Goal: Task Accomplishment & Management: Complete application form

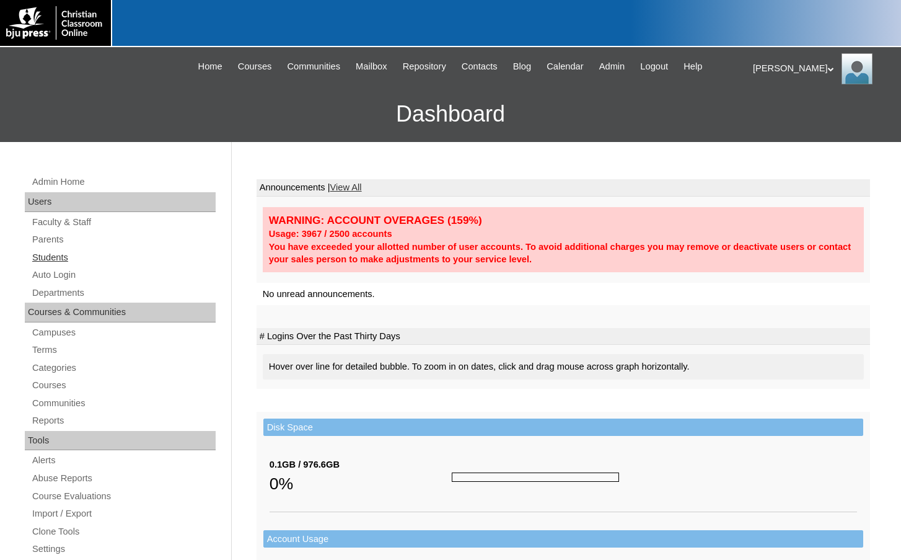
click at [64, 255] on link "Students" at bounding box center [123, 257] width 185 height 15
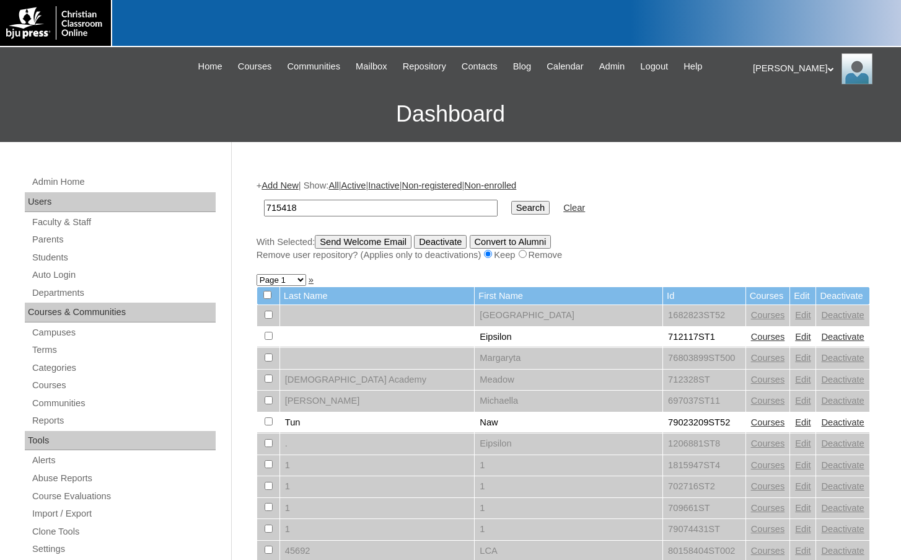
drag, startPoint x: 315, startPoint y: 206, endPoint x: 210, endPoint y: 208, distance: 104.7
type input "715418"
click at [77, 245] on link "Parents" at bounding box center [123, 239] width 185 height 15
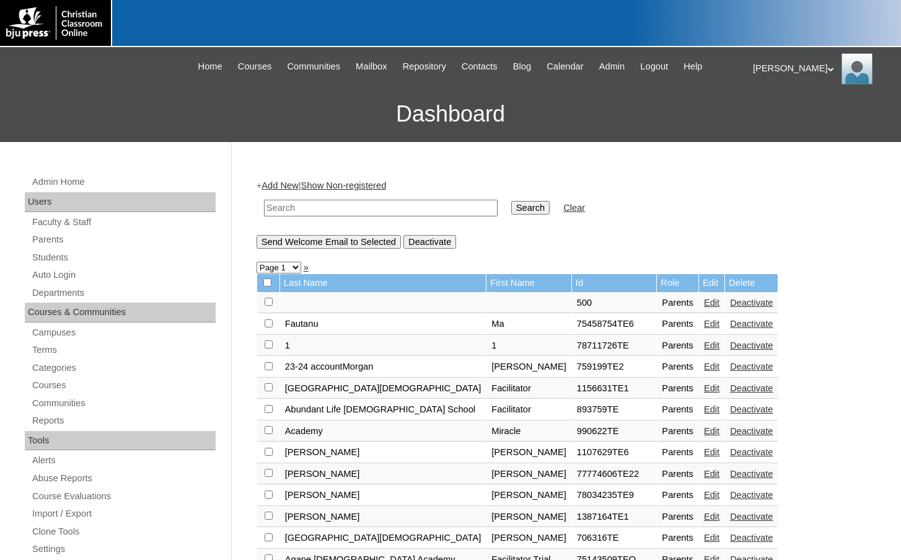
click at [380, 213] on input "text" at bounding box center [381, 208] width 234 height 17
paste input "715418"
type input "715418"
click at [511, 201] on input "Search" at bounding box center [530, 208] width 38 height 14
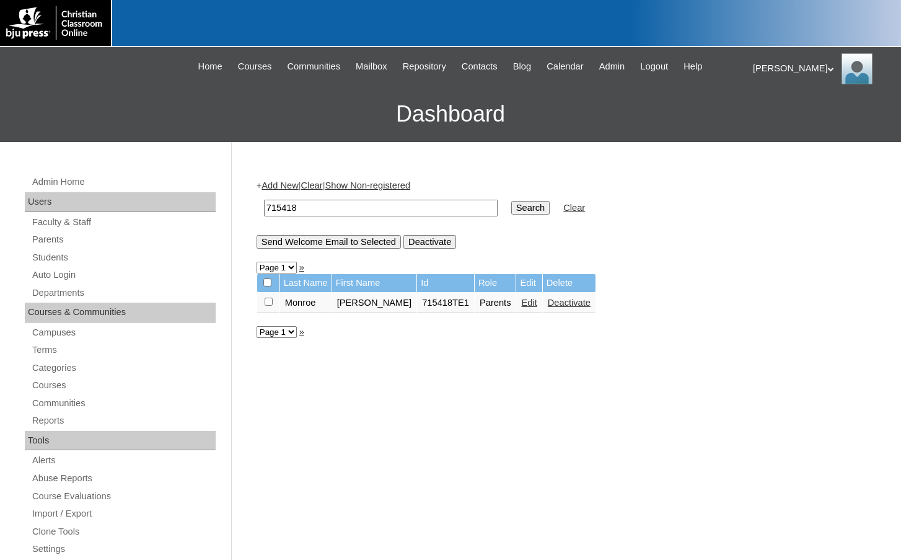
click at [521, 302] on link "Edit" at bounding box center [528, 302] width 15 height 10
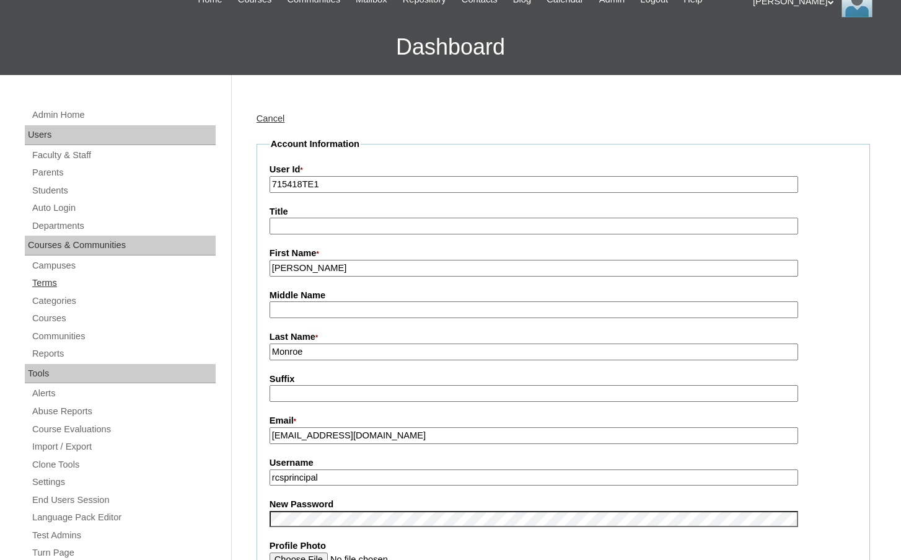
scroll to position [62, 0]
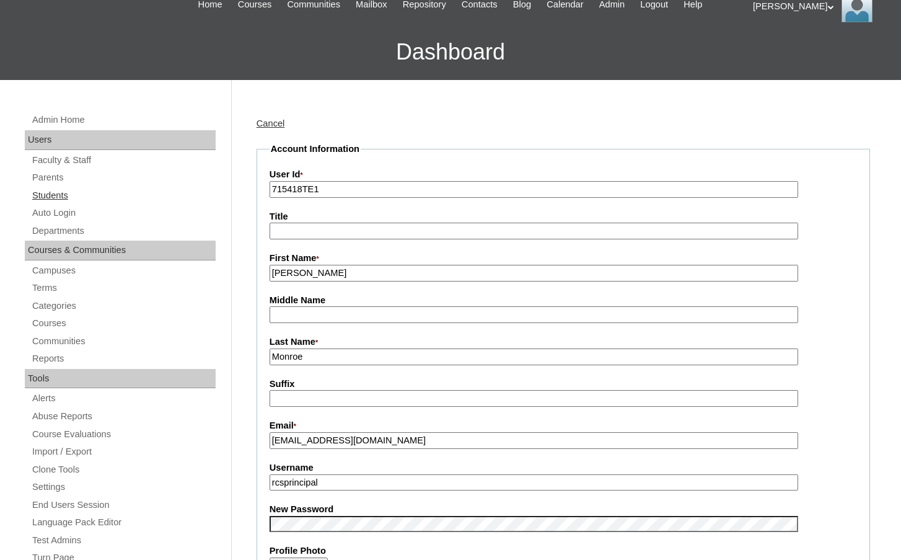
click at [68, 198] on link "Students" at bounding box center [123, 195] width 185 height 15
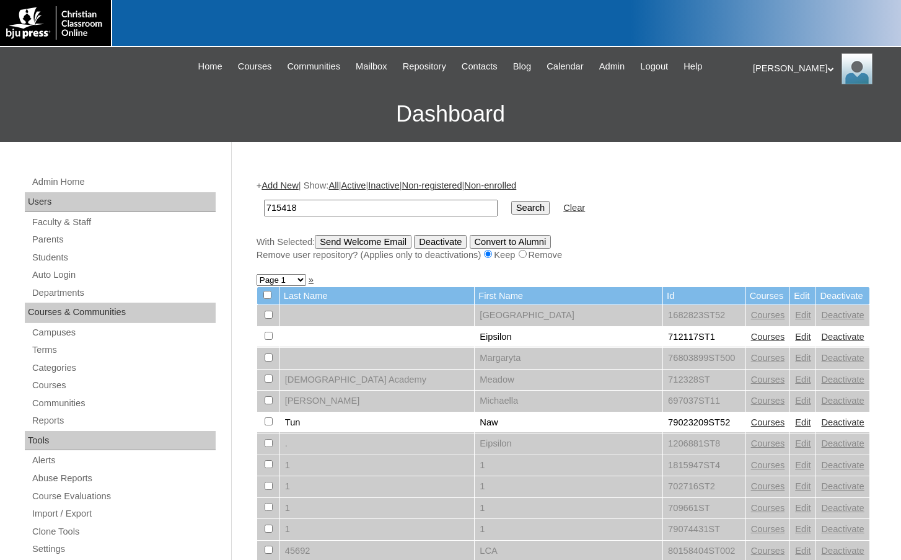
type input "715418"
click at [511, 201] on input "Search" at bounding box center [530, 208] width 38 height 14
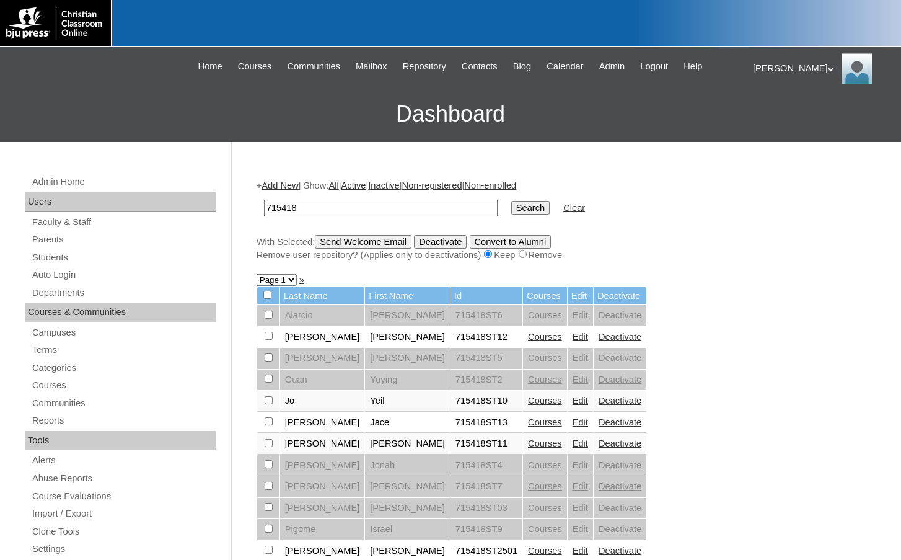
drag, startPoint x: 315, startPoint y: 202, endPoint x: 222, endPoint y: 187, distance: 93.5
click at [222, 187] on div "Admin Home Users Faculty & Staff Parents Students Auto Login Departments Course…" at bounding box center [450, 569] width 901 height 855
click at [511, 209] on input "Search" at bounding box center [530, 208] width 38 height 14
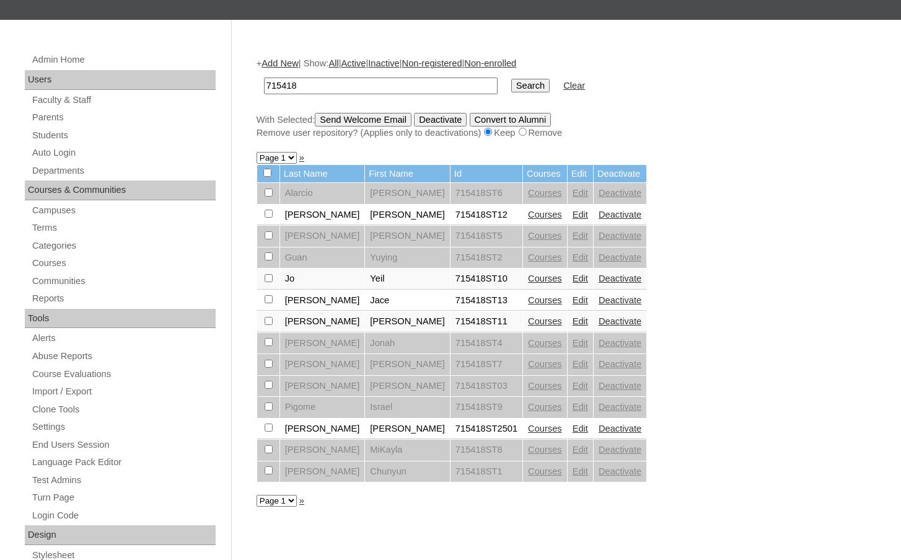
scroll to position [124, 0]
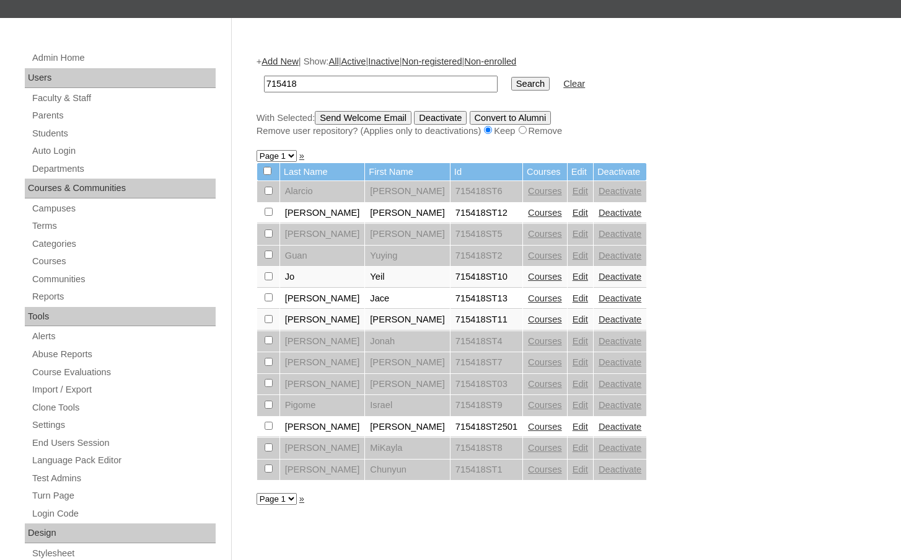
click at [528, 275] on link "Courses" at bounding box center [545, 276] width 34 height 10
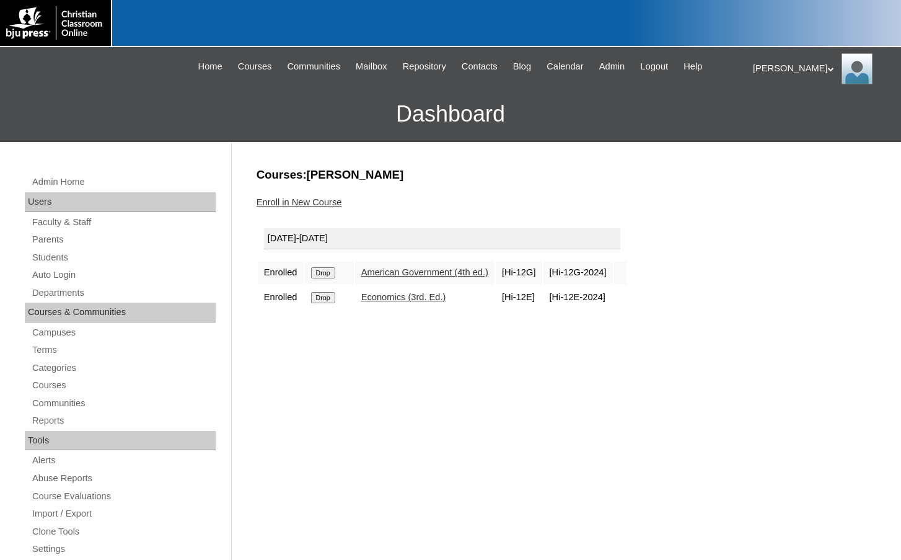
click at [277, 200] on link "Enroll in New Course" at bounding box center [300, 202] width 86 height 10
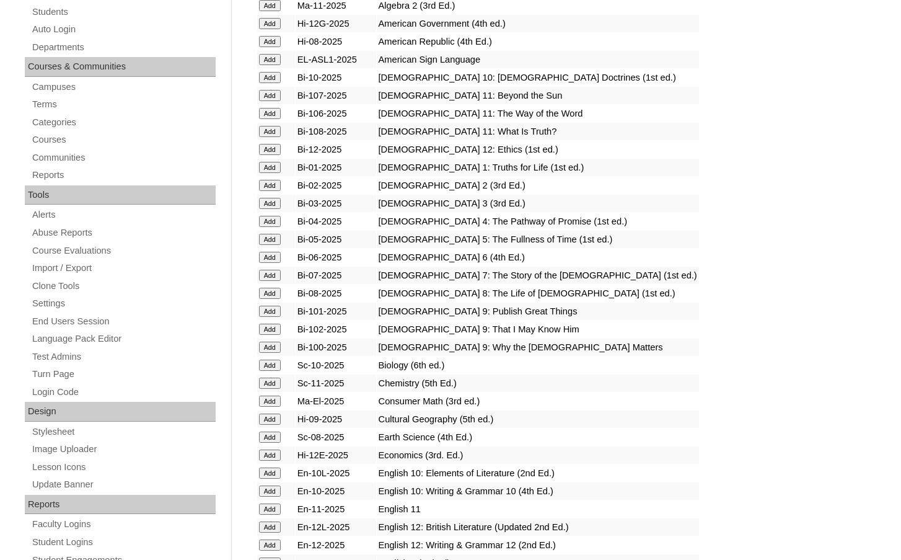
scroll to position [248, 0]
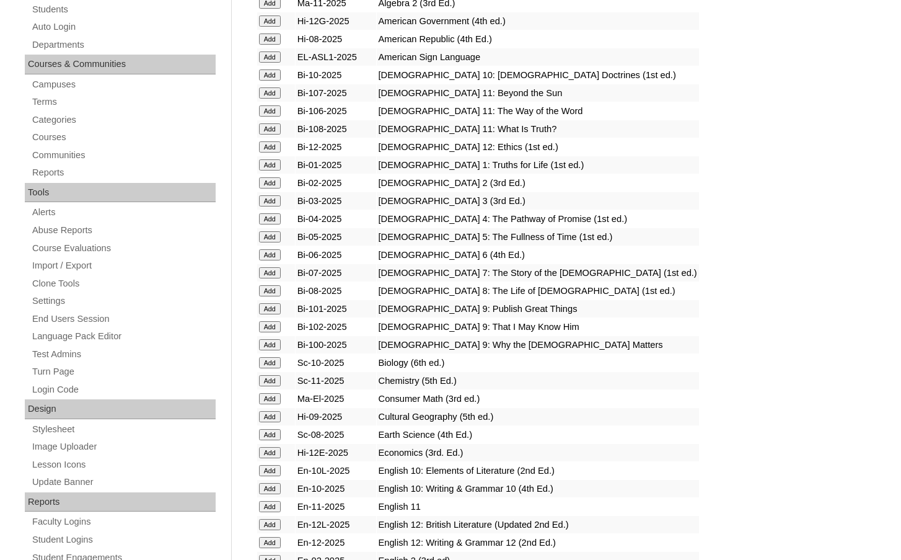
click at [281, 381] on input "Add" at bounding box center [270, 380] width 22 height 11
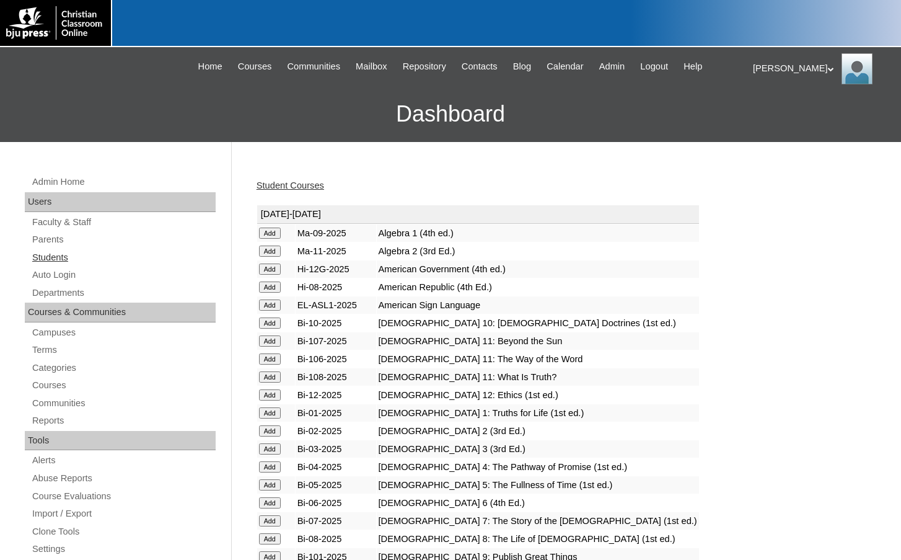
click at [81, 263] on link "Students" at bounding box center [123, 257] width 185 height 15
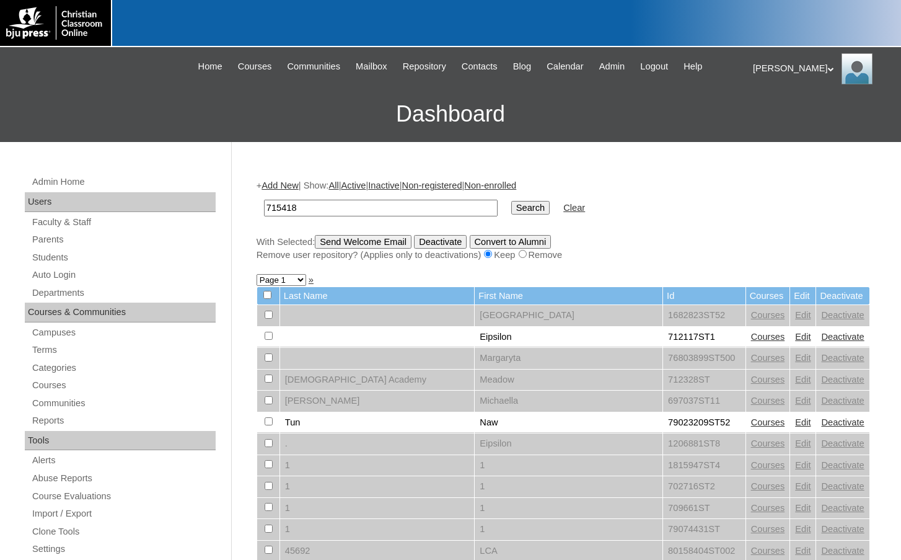
type input "715418"
click at [511, 201] on input "Search" at bounding box center [530, 208] width 38 height 14
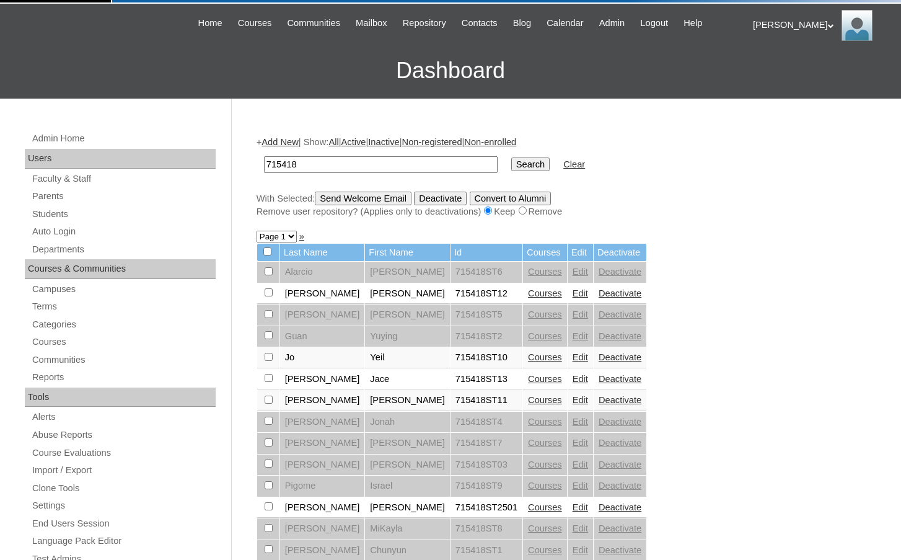
scroll to position [124, 0]
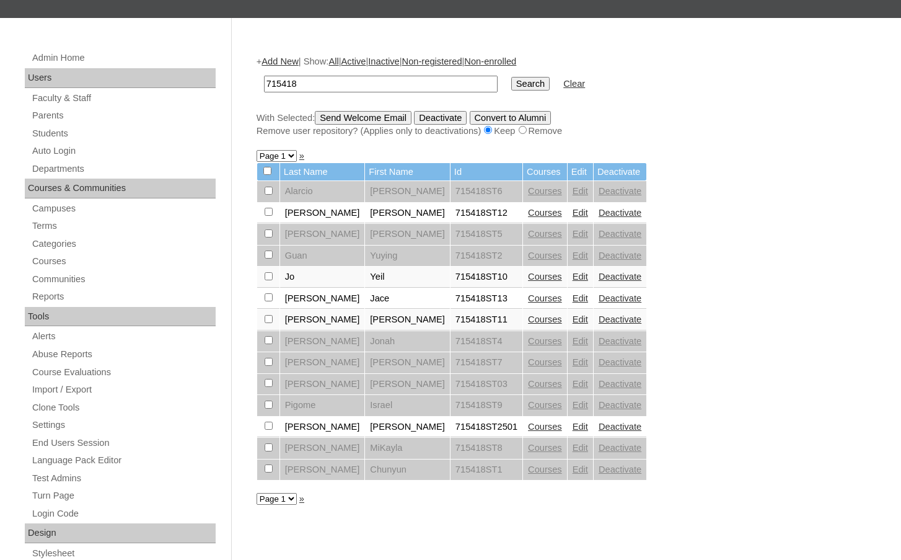
click at [528, 319] on link "Courses" at bounding box center [545, 319] width 34 height 10
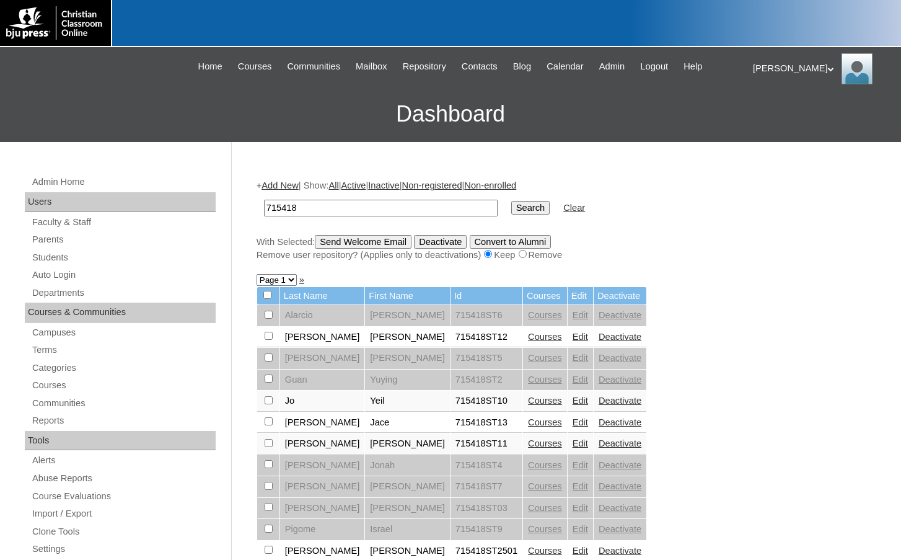
scroll to position [109, 0]
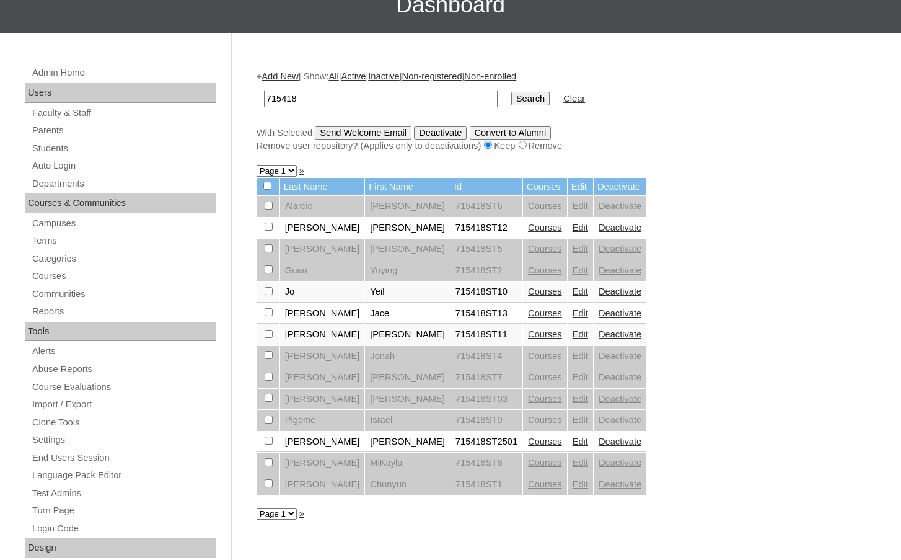
click at [807, 175] on div "+ Add New | Show: All | Active | Inactive | Non-registered | Non-enrolled 71541…" at bounding box center [560, 473] width 620 height 830
click at [528, 332] on link "Courses" at bounding box center [545, 334] width 34 height 10
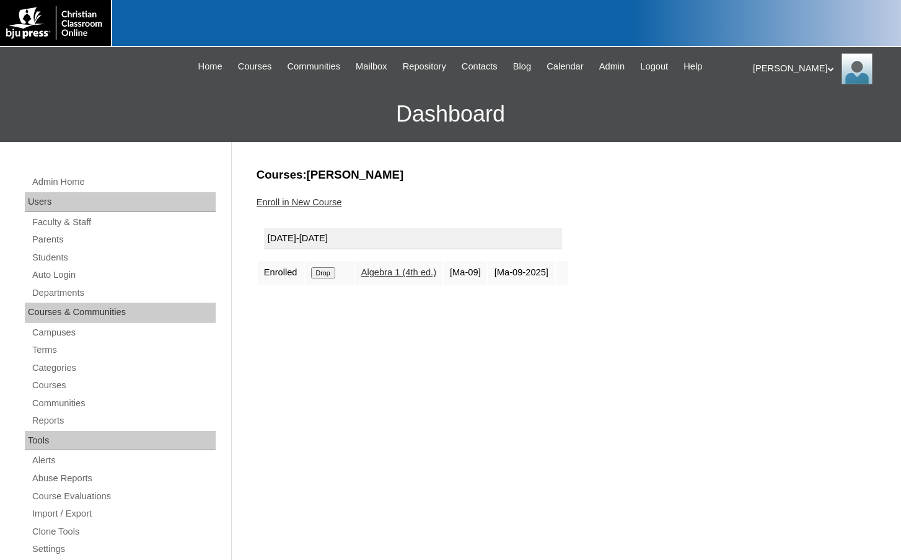
click at [326, 268] on input "Drop" at bounding box center [323, 272] width 24 height 11
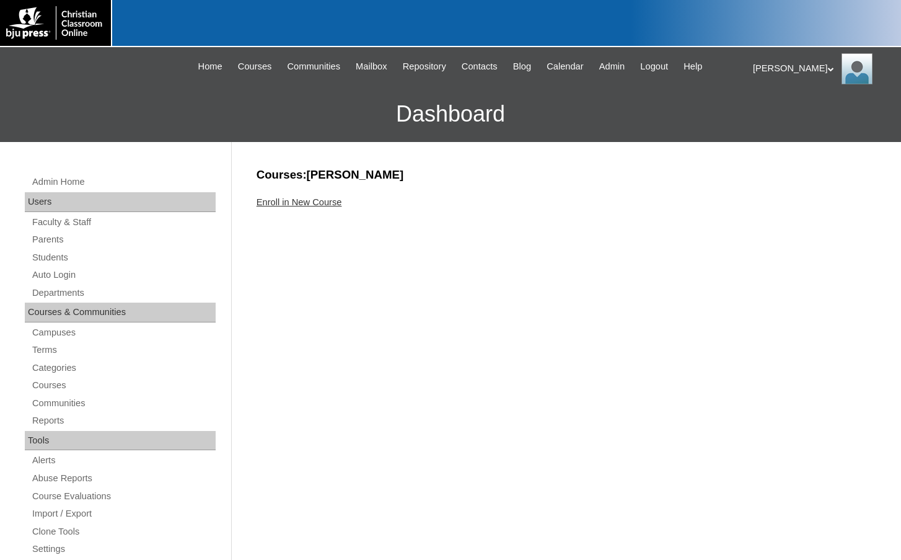
click at [319, 204] on link "Enroll in New Course" at bounding box center [300, 202] width 86 height 10
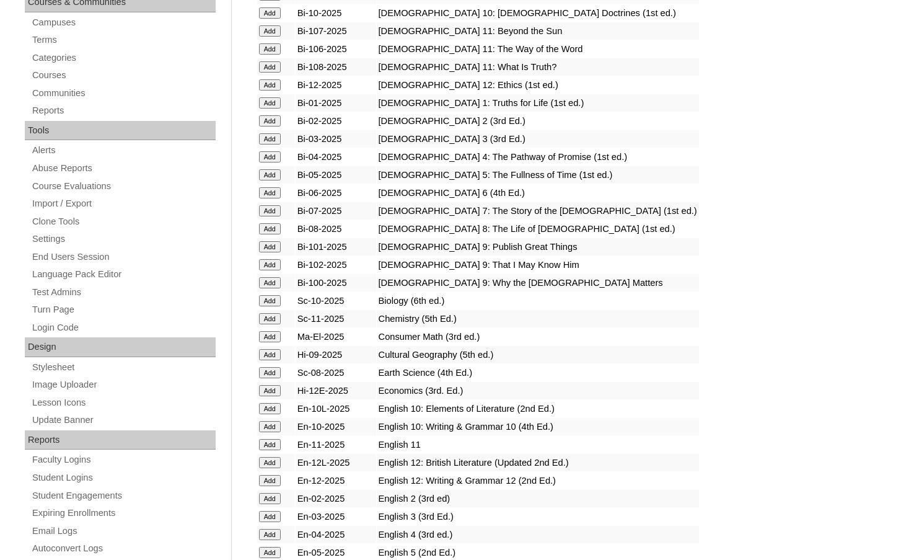
scroll to position [620, 0]
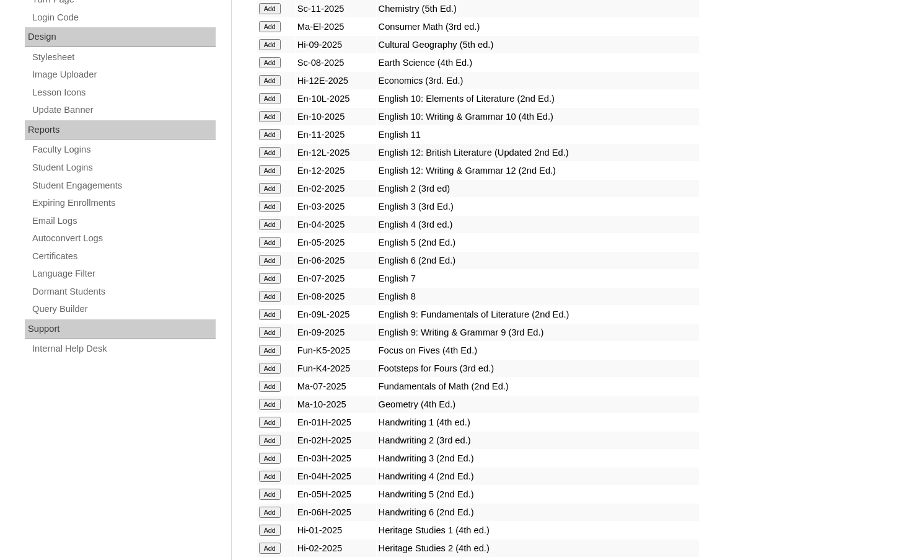
click at [279, 403] on input "Add" at bounding box center [270, 403] width 22 height 11
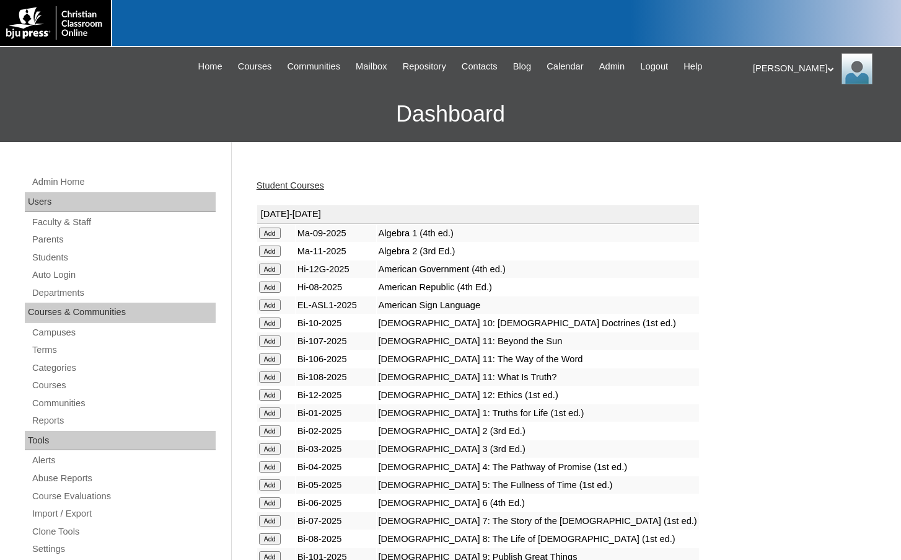
click at [319, 185] on link "Student Courses" at bounding box center [291, 185] width 68 height 10
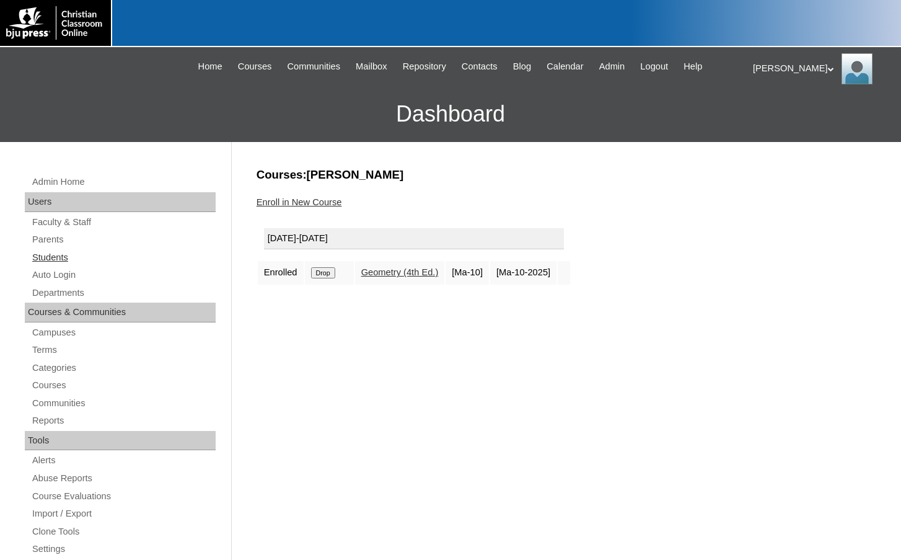
click at [62, 262] on link "Students" at bounding box center [123, 257] width 185 height 15
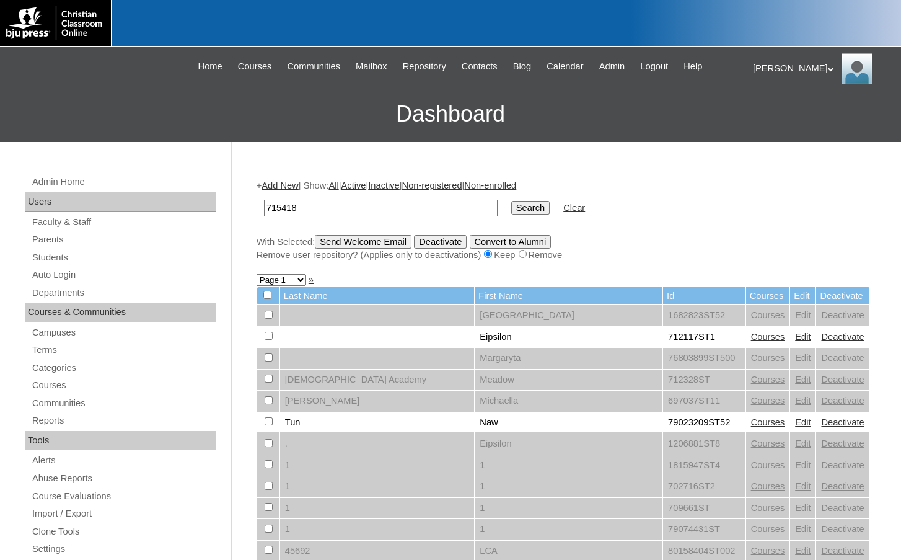
type input "715418"
click at [511, 201] on input "Search" at bounding box center [530, 208] width 38 height 14
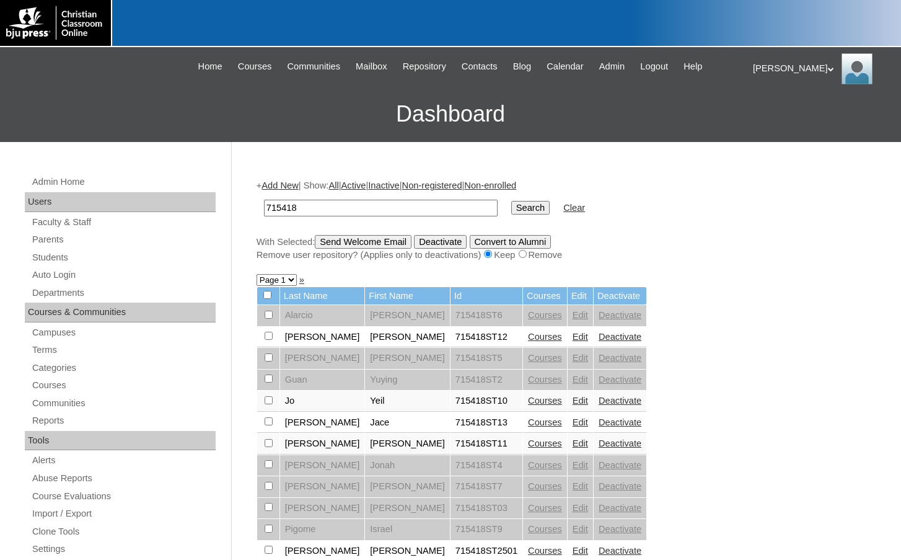
click at [528, 399] on link "Courses" at bounding box center [545, 400] width 34 height 10
click at [528, 444] on link "Courses" at bounding box center [545, 443] width 34 height 10
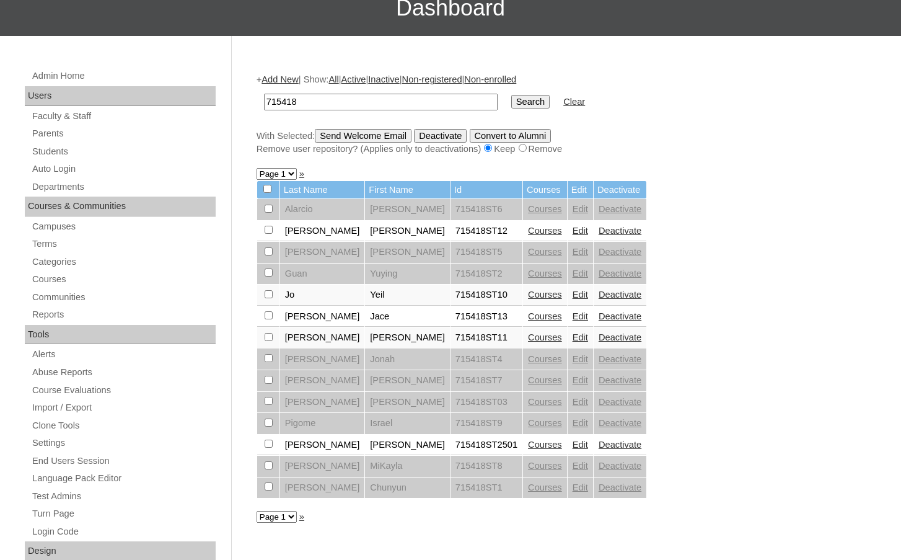
scroll to position [124, 0]
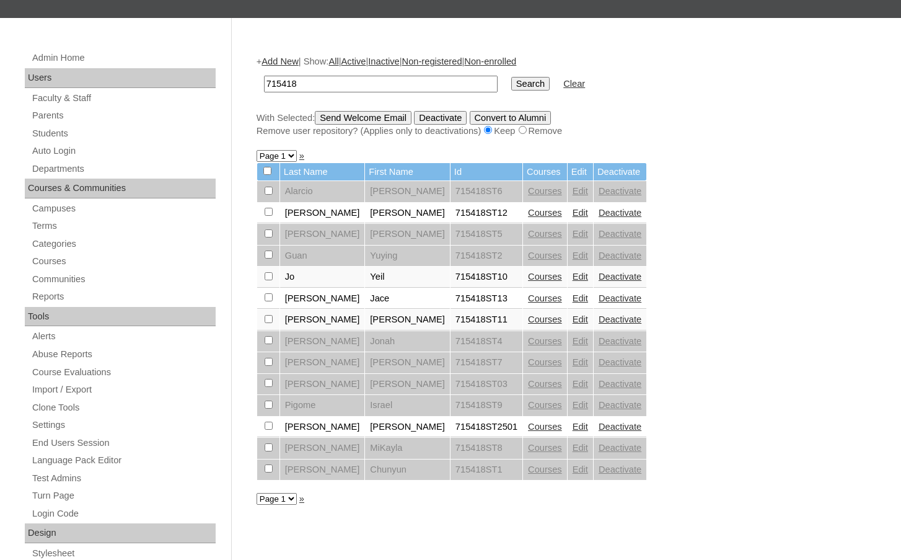
click at [283, 58] on link "Add New" at bounding box center [280, 61] width 37 height 10
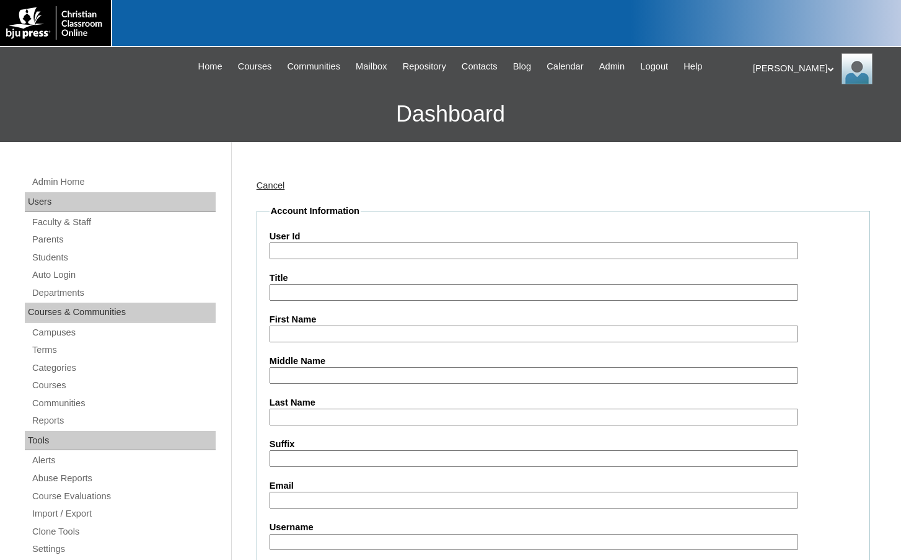
click at [340, 250] on input "User Id" at bounding box center [534, 250] width 529 height 17
paste input "715418"
type input "715418ST14"
type input "[PERSON_NAME]"
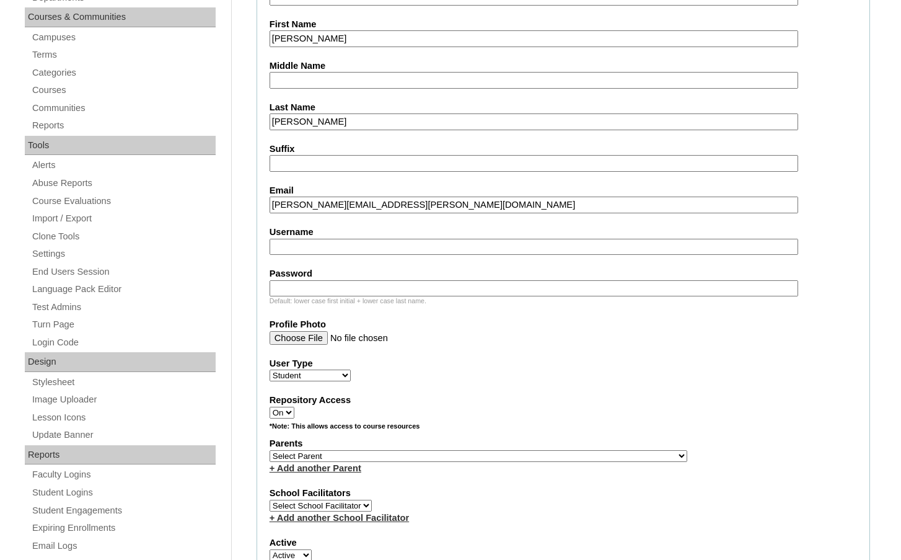
scroll to position [310, 0]
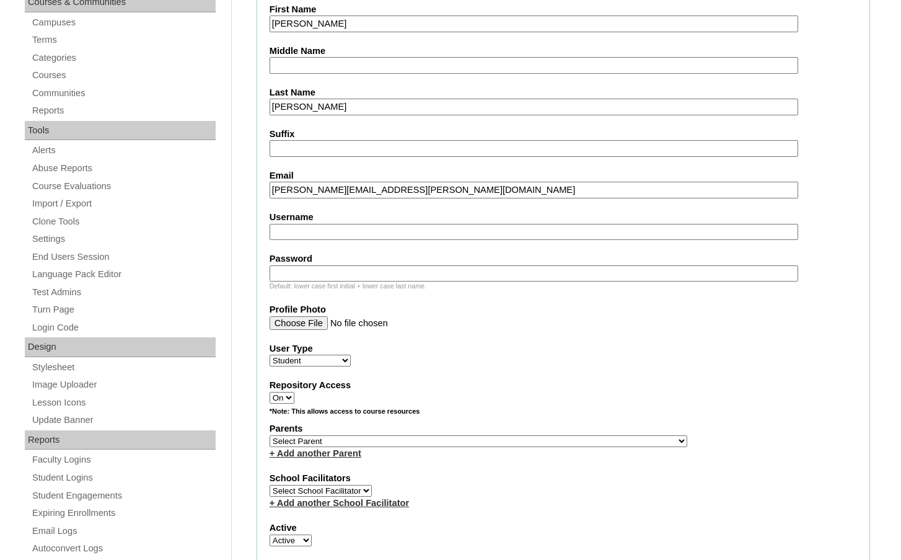
type input "rosalie.hernandez@redeemerchristianschool.org"
click at [544, 440] on select "Select Parent , Fautanu, Ma 1, 1 23-24 accountMorgan, Jason 6th Street Mennonit…" at bounding box center [479, 441] width 418 height 12
select select "22446"
click at [562, 441] on div "Parents Select Parent , Fautanu, Ma 1, 1 23-24 accountMorgan, Jason 6th Street …" at bounding box center [563, 440] width 587 height 37
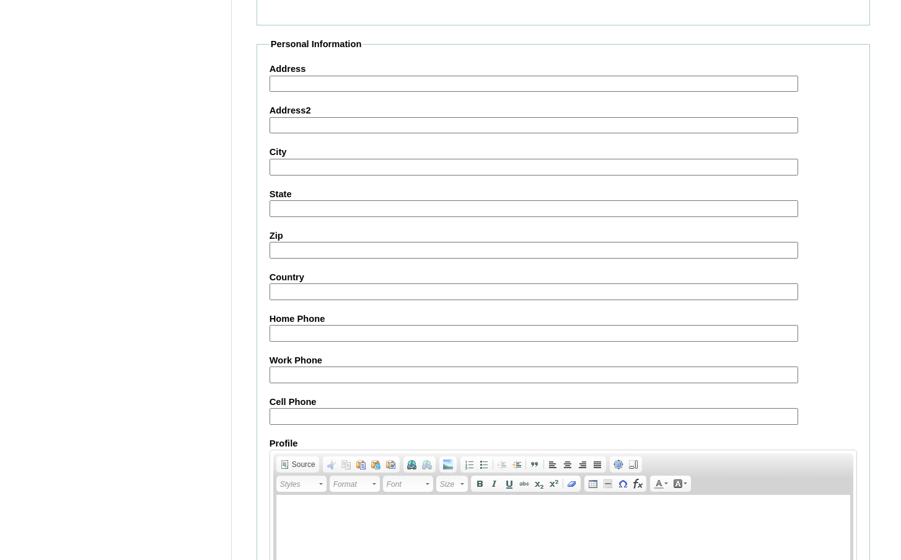
scroll to position [1326, 0]
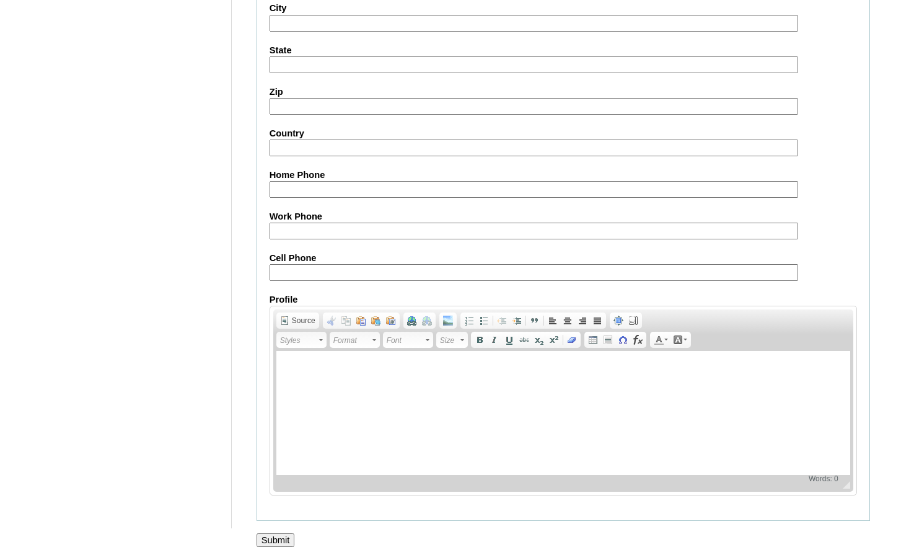
click at [278, 541] on input "Submit" at bounding box center [276, 540] width 38 height 14
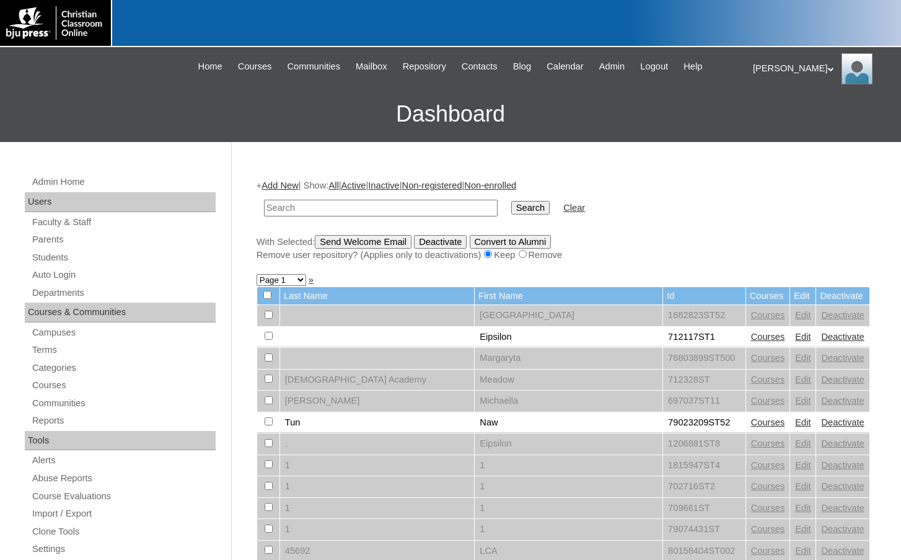
drag, startPoint x: 431, startPoint y: 213, endPoint x: 462, endPoint y: 209, distance: 31.1
click at [431, 213] on input "text" at bounding box center [381, 208] width 234 height 17
type input "715418"
click at [511, 208] on input "Search" at bounding box center [530, 208] width 38 height 14
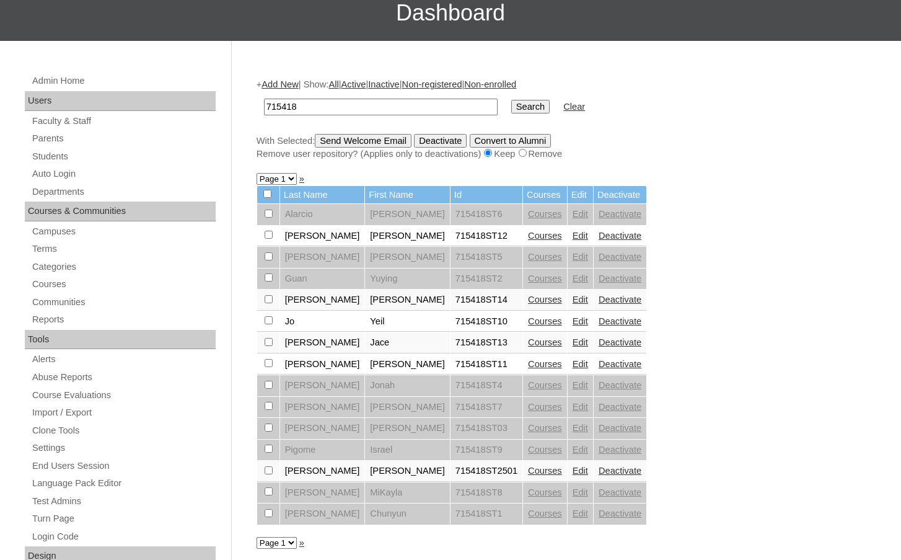
scroll to position [124, 0]
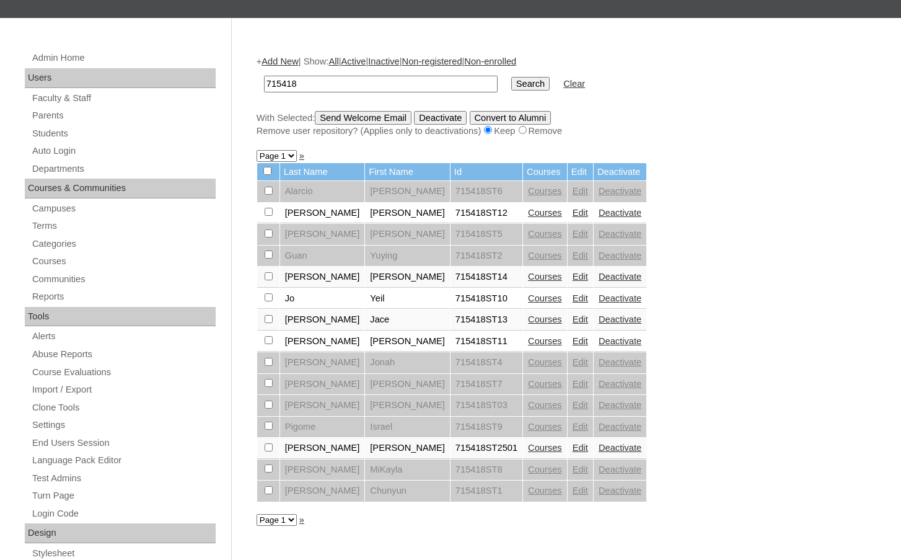
click at [528, 279] on link "Courses" at bounding box center [545, 276] width 34 height 10
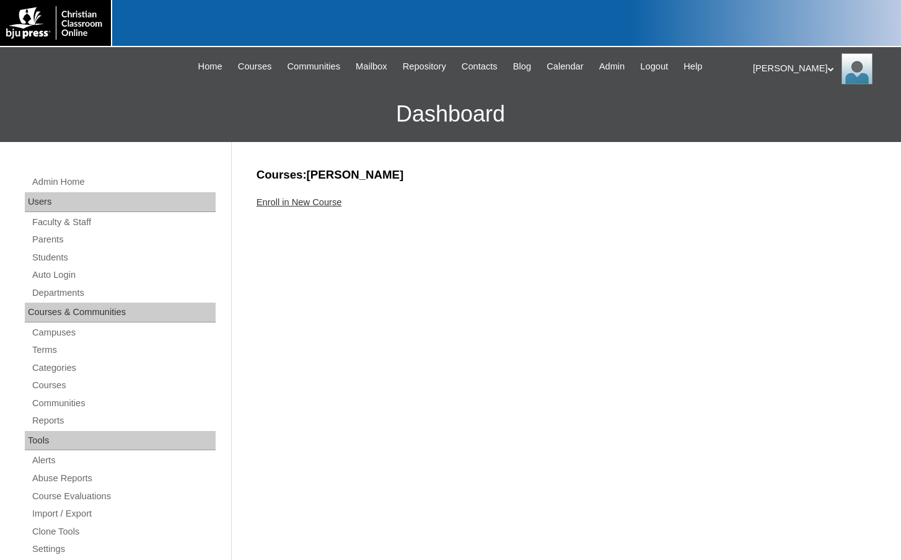
click at [332, 204] on link "Enroll in New Course" at bounding box center [300, 202] width 86 height 10
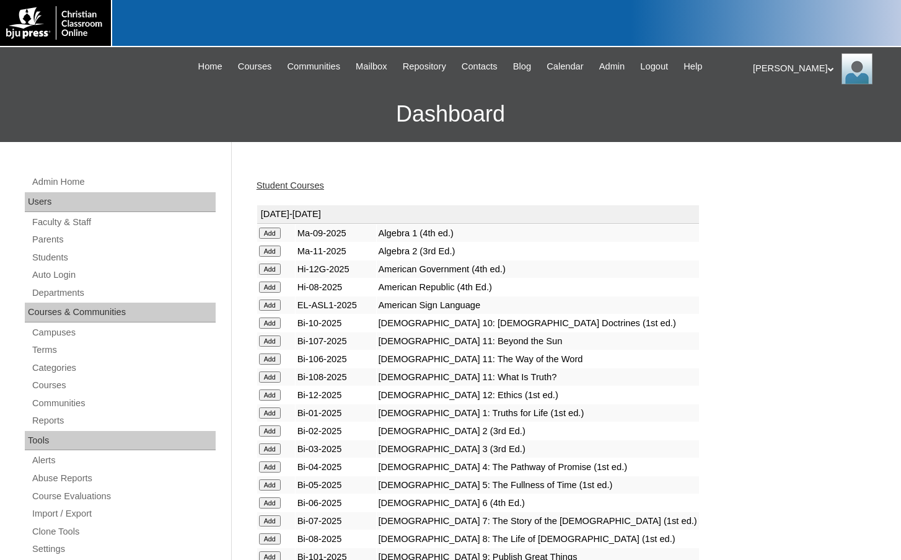
click at [272, 235] on input "Add" at bounding box center [270, 232] width 22 height 11
click at [37, 255] on link "Students" at bounding box center [123, 257] width 185 height 15
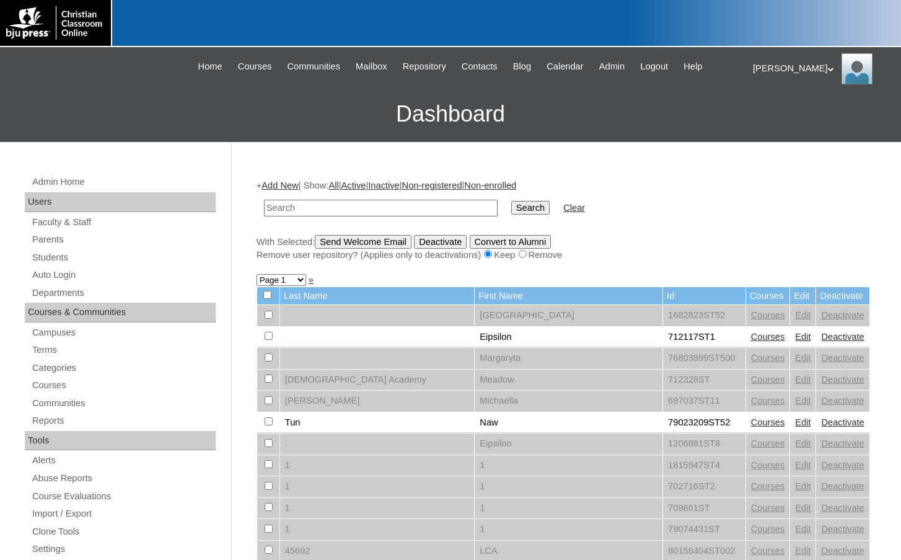
click at [292, 187] on link "Add New" at bounding box center [280, 185] width 37 height 10
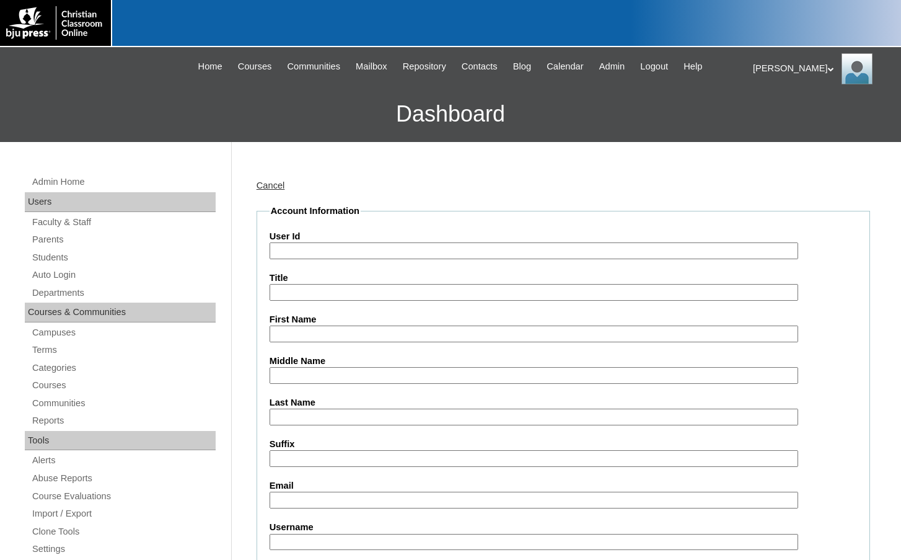
click at [318, 247] on input "User Id" at bounding box center [534, 250] width 529 height 17
paste input "715418"
type input "715418ST15"
type input "[PERSON_NAME]"
type input "Garza"
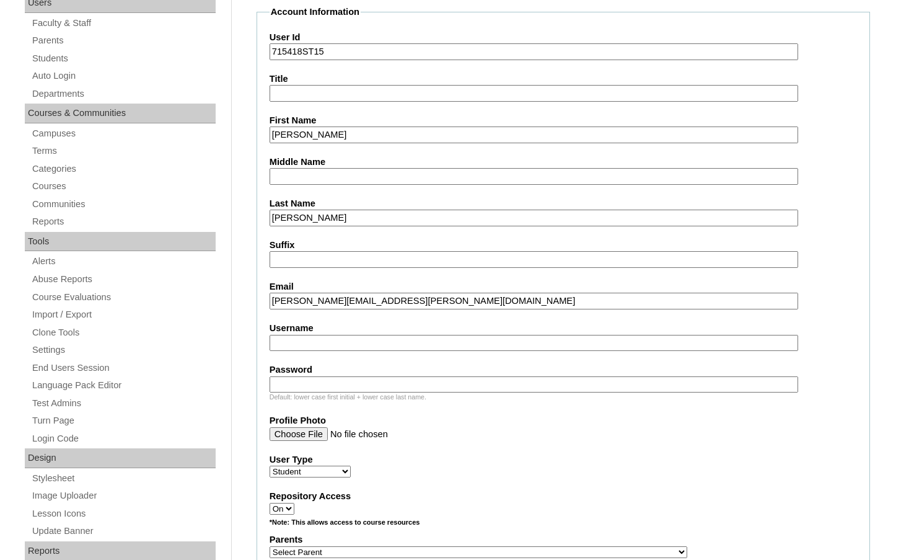
scroll to position [310, 0]
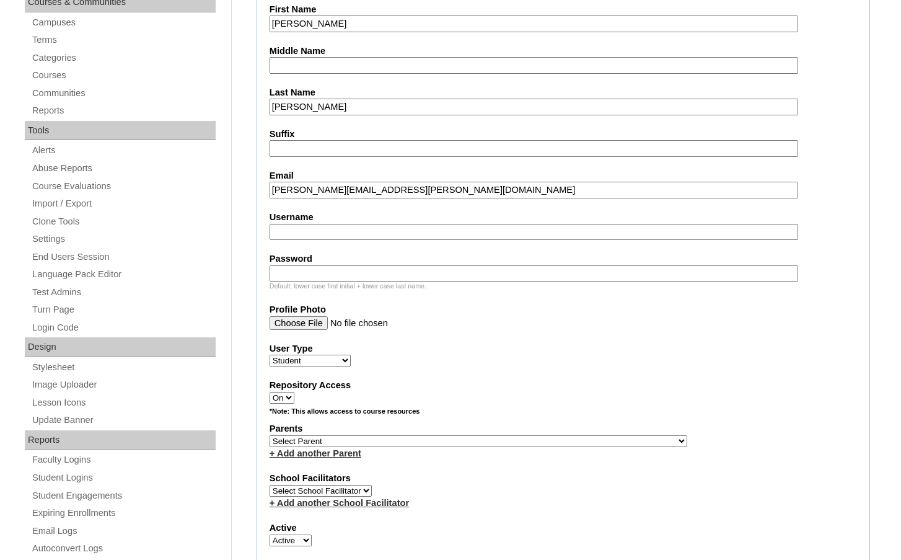
type input "brianna.garza@redeemerchristianschool.org"
click at [542, 441] on select "Select Parent , Fautanu, Ma 1, 1 23-24 accountMorgan, Jason 6th Street Mennonit…" at bounding box center [479, 441] width 418 height 12
select select "22446"
click at [557, 442] on div "Parents Select Parent , Fautanu, Ma 1, 1 23-24 accountMorgan, Jason 6th Street …" at bounding box center [563, 440] width 587 height 37
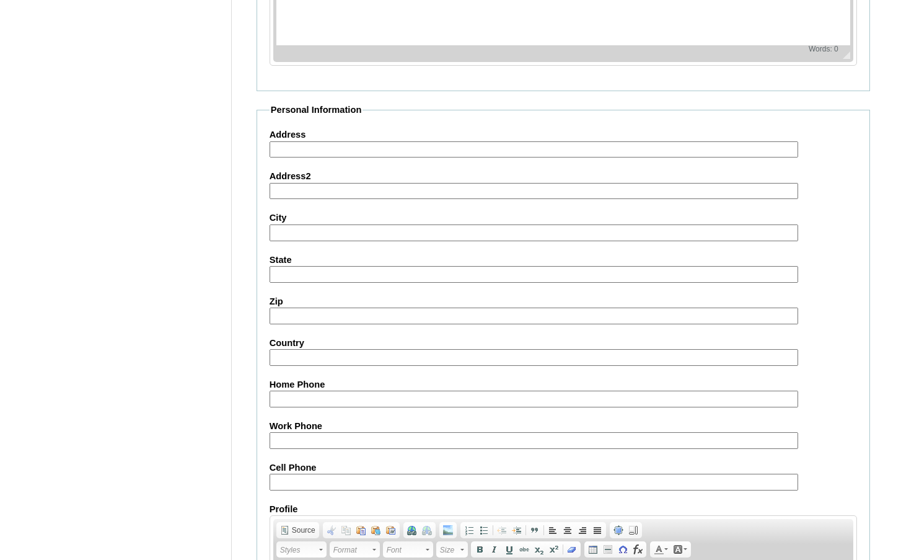
scroll to position [1326, 0]
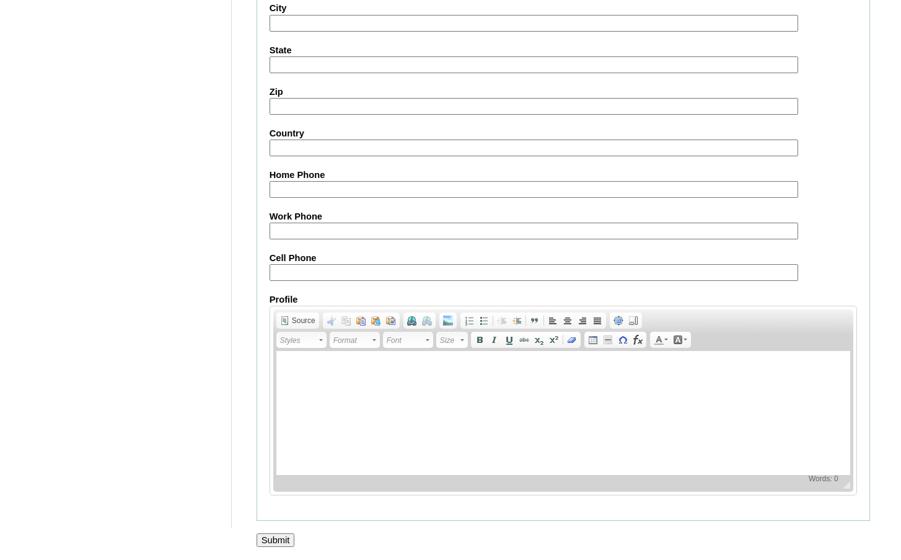
click at [270, 534] on input "Submit" at bounding box center [276, 540] width 38 height 14
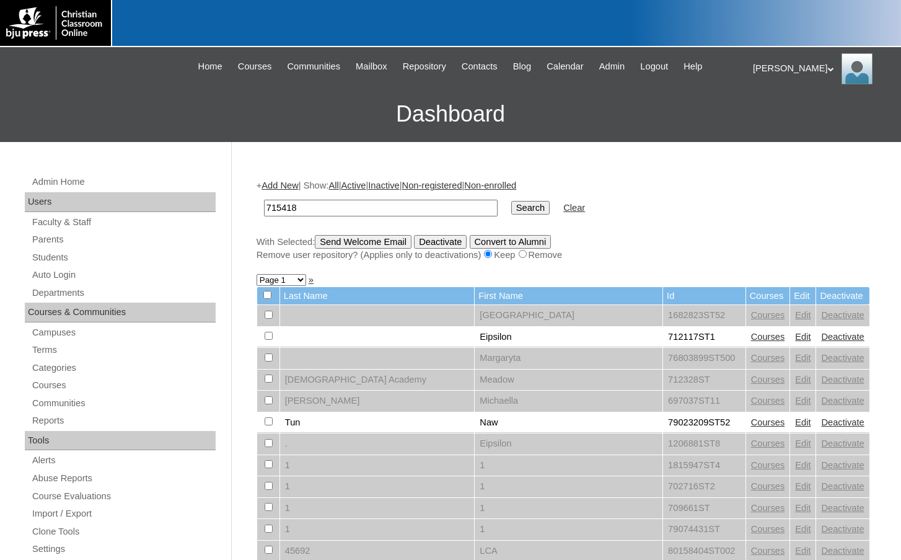
type input "715418"
click at [511, 201] on input "Search" at bounding box center [530, 208] width 38 height 14
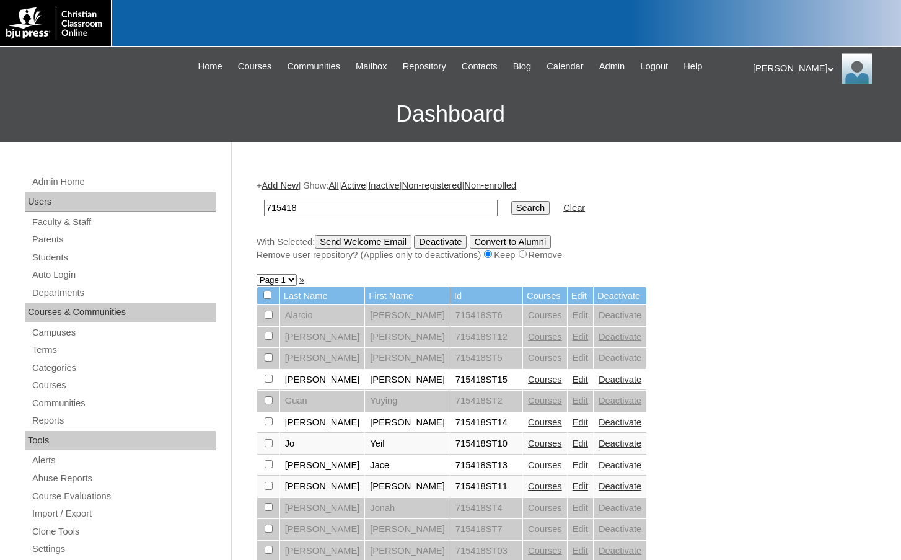
click at [528, 383] on link "Courses" at bounding box center [545, 379] width 34 height 10
click at [297, 185] on link "Add New" at bounding box center [280, 185] width 37 height 10
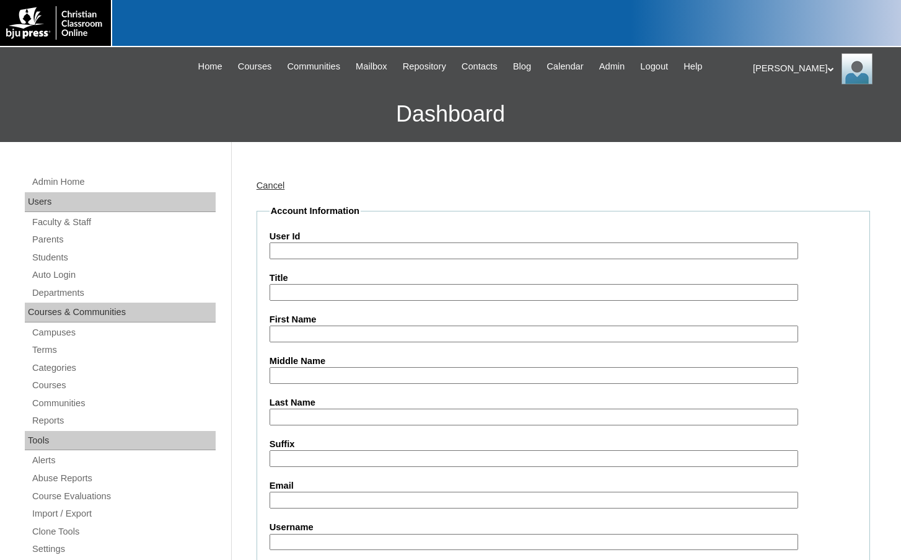
click at [331, 249] on input "User Id" at bounding box center [534, 250] width 529 height 17
paste input "715418"
type input "715418ST16"
type input "[PERSON_NAME]"
type input "Reyes"
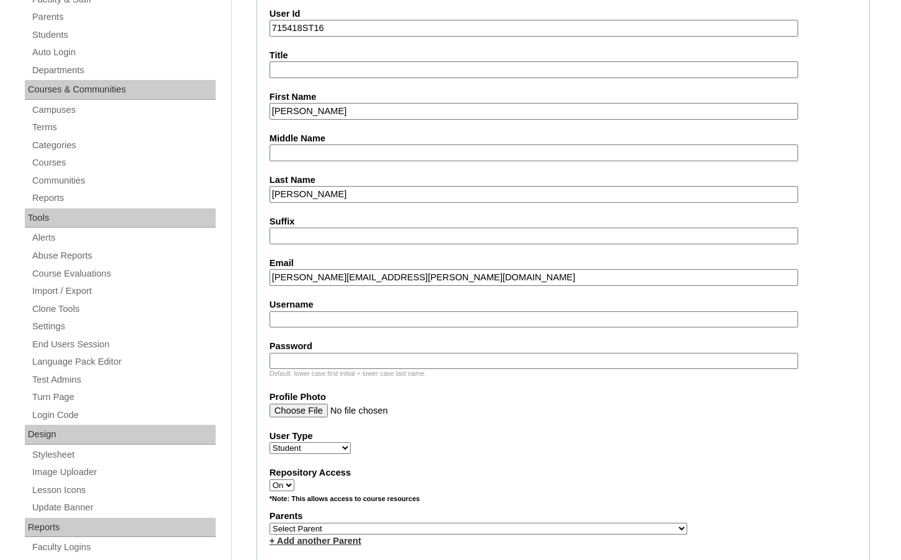
scroll to position [248, 0]
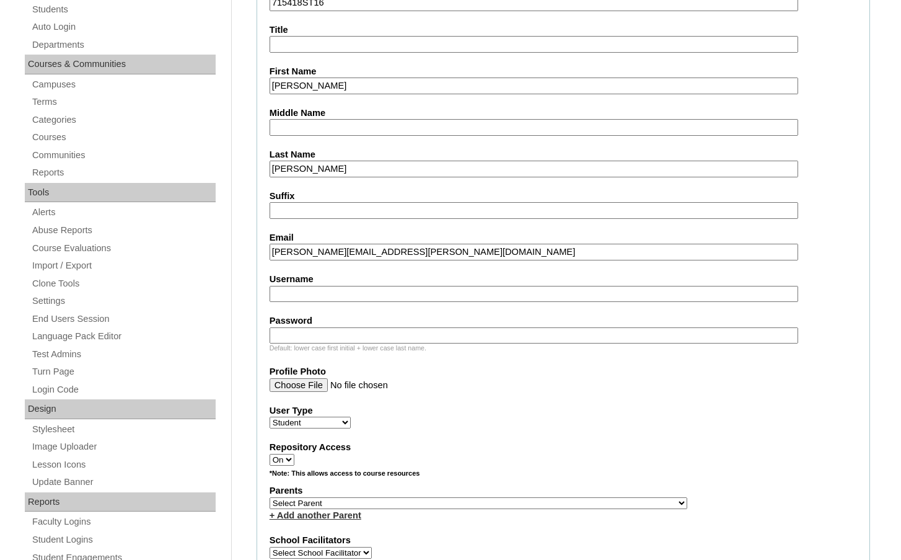
type input "danica.reyes@redeemerchristianschool.org"
click at [540, 499] on select "Select Parent , Fautanu, Ma 1, 1 23-24 accountMorgan, Jason 6th Street Mennonit…" at bounding box center [479, 503] width 418 height 12
select select "22446"
click at [561, 499] on div "Parents Select Parent , Fautanu, Ma 1, 1 23-24 accountMorgan, Jason 6th Street …" at bounding box center [563, 502] width 587 height 37
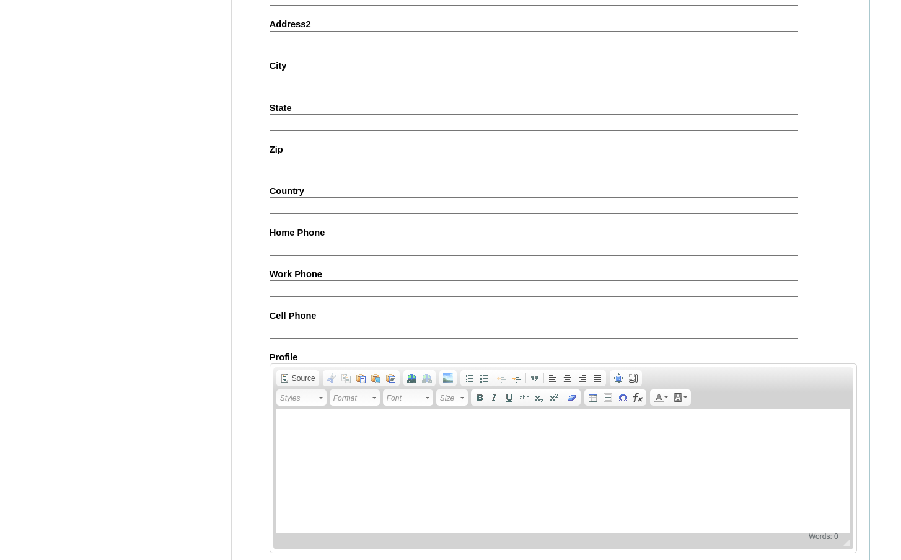
scroll to position [1326, 0]
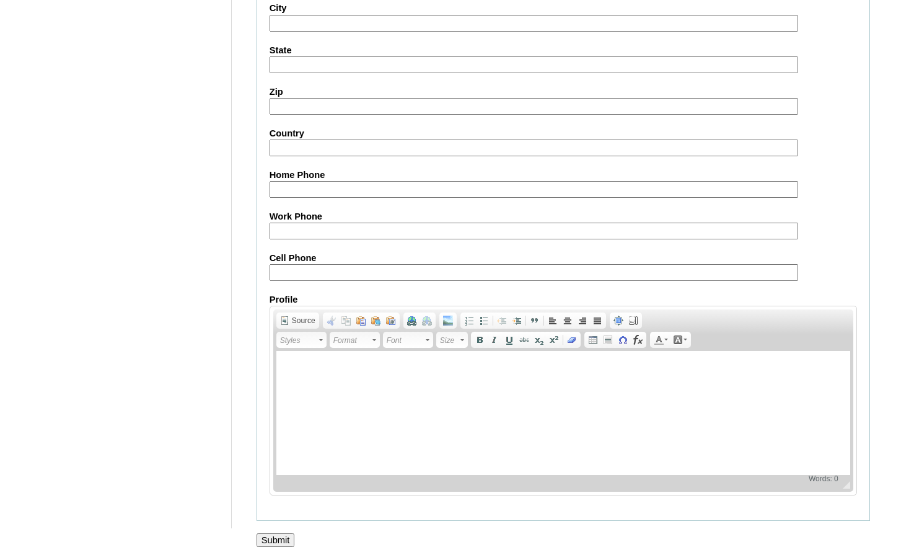
click at [284, 538] on input "Submit" at bounding box center [276, 540] width 38 height 14
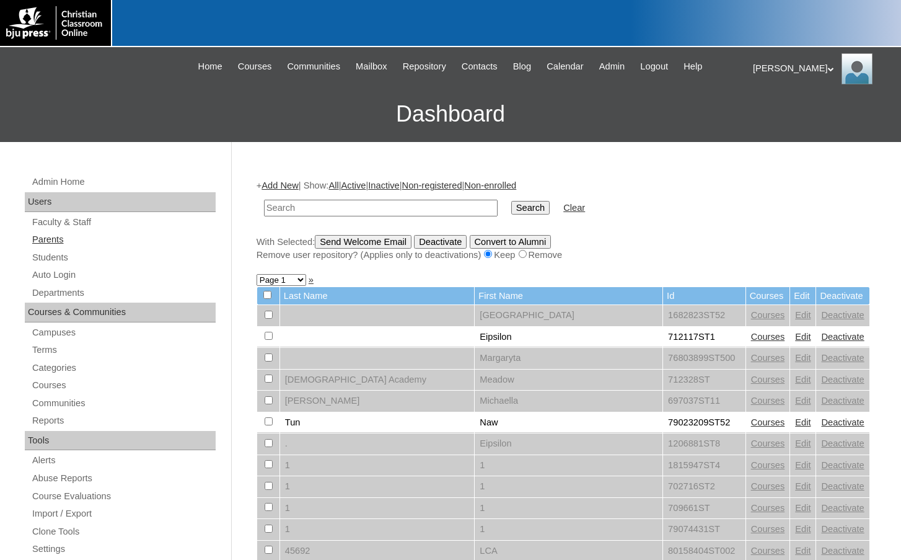
drag, startPoint x: 46, startPoint y: 232, endPoint x: 66, endPoint y: 234, distance: 19.9
click at [46, 232] on link "Parents" at bounding box center [123, 239] width 185 height 15
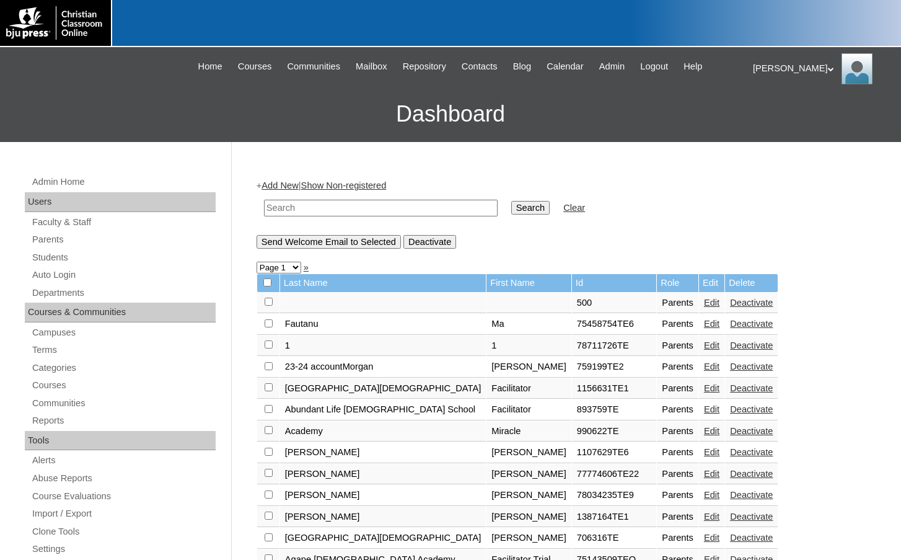
drag, startPoint x: 0, startPoint y: 0, endPoint x: 317, endPoint y: 210, distance: 380.5
click at [317, 210] on input "text" at bounding box center [381, 208] width 234 height 17
paste input "697440"
type input "697440"
click at [511, 201] on input "Search" at bounding box center [530, 208] width 38 height 14
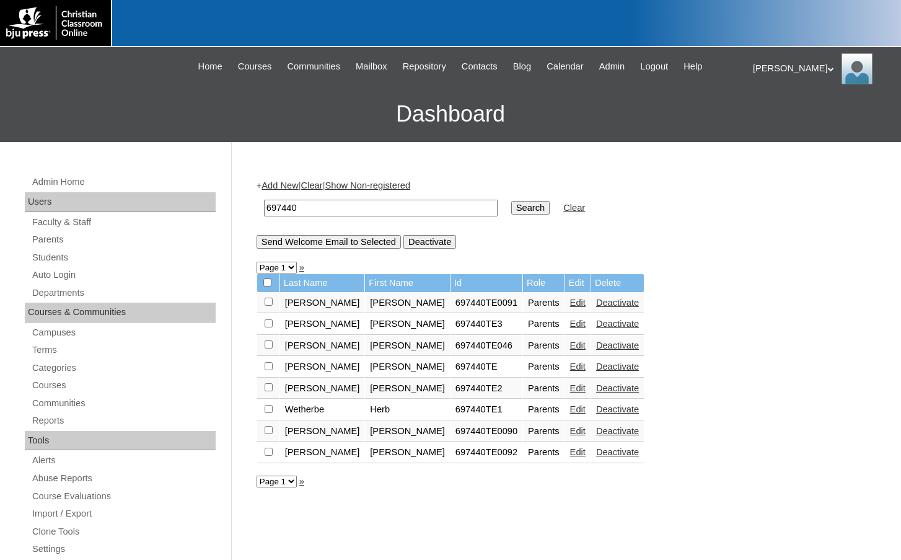
click at [570, 324] on link "Edit" at bounding box center [577, 324] width 15 height 10
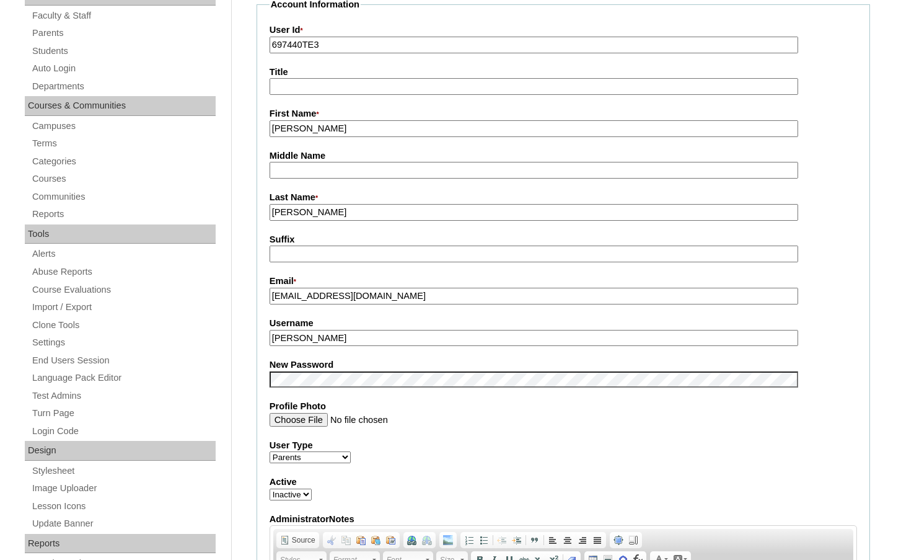
scroll to position [248, 0]
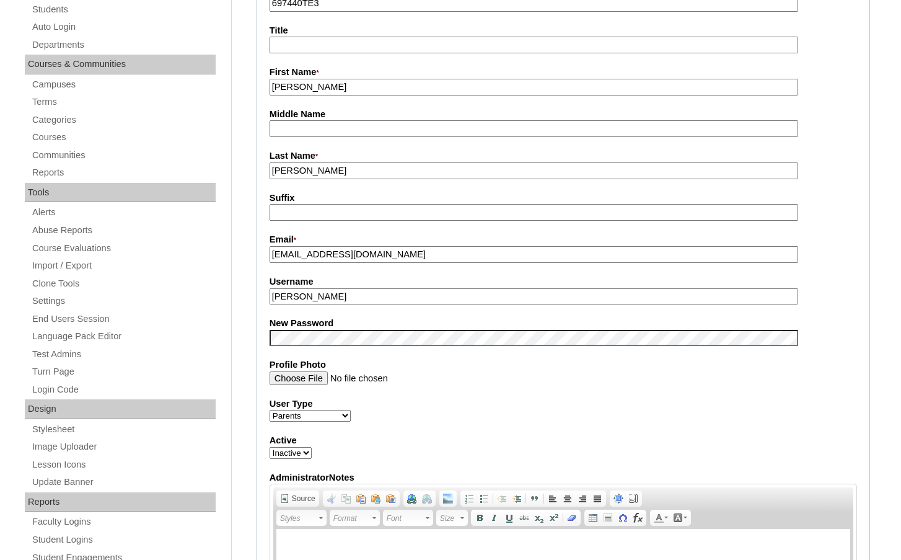
click at [292, 455] on select "Active Inactive" at bounding box center [291, 453] width 42 height 12
select select "1"
click at [270, 449] on select "Active Inactive" at bounding box center [291, 453] width 42 height 12
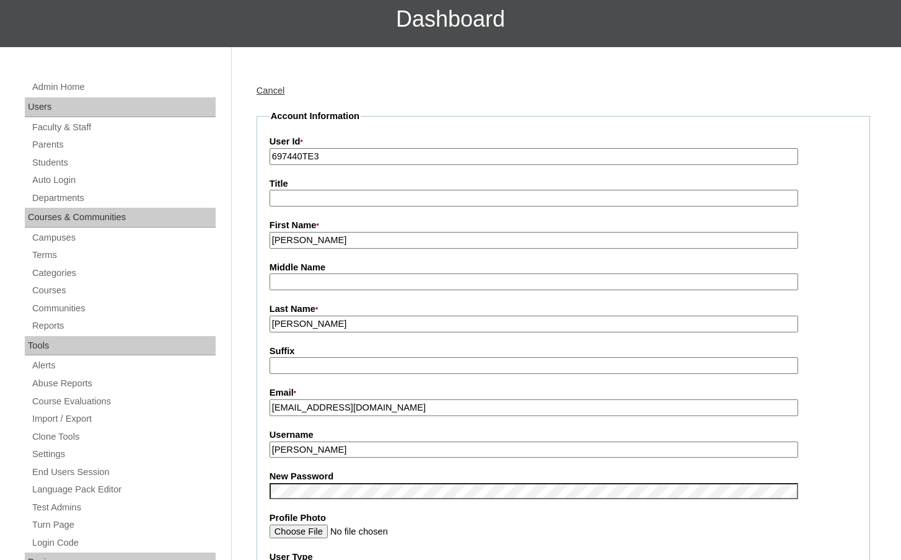
scroll to position [62, 0]
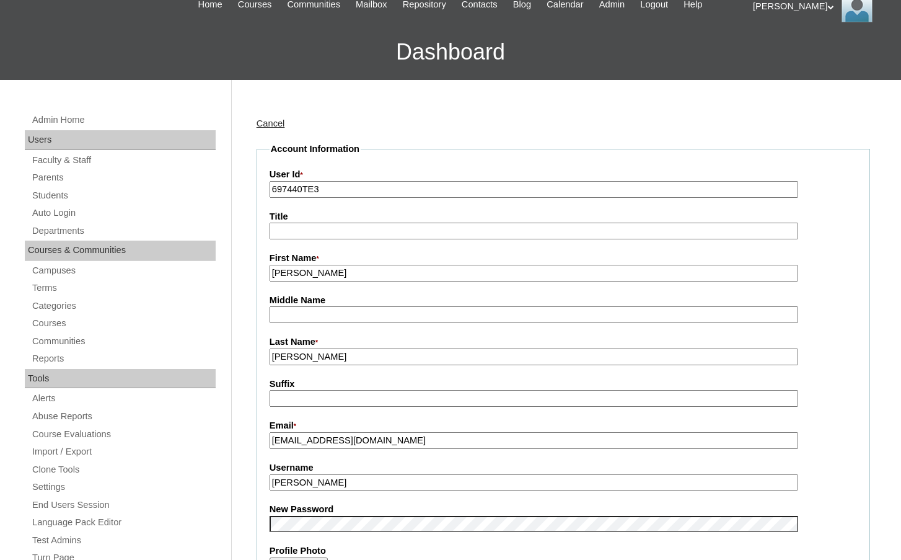
drag, startPoint x: 302, startPoint y: 189, endPoint x: 249, endPoint y: 188, distance: 53.3
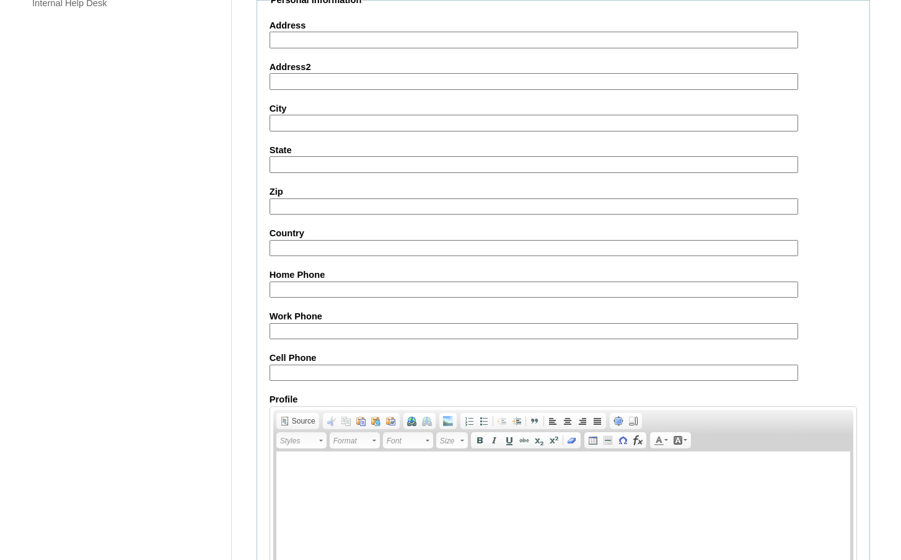
scroll to position [1068, 0]
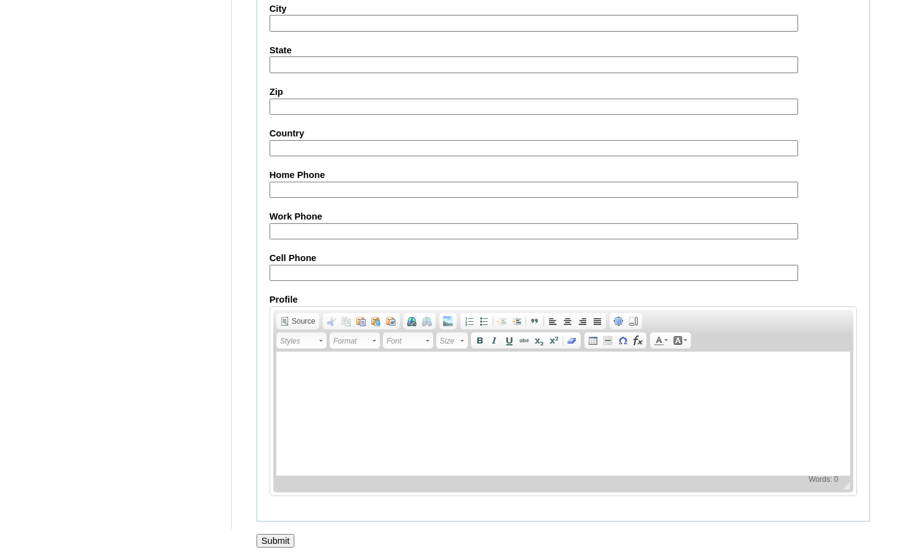
click at [270, 545] on input "Submit" at bounding box center [276, 541] width 38 height 14
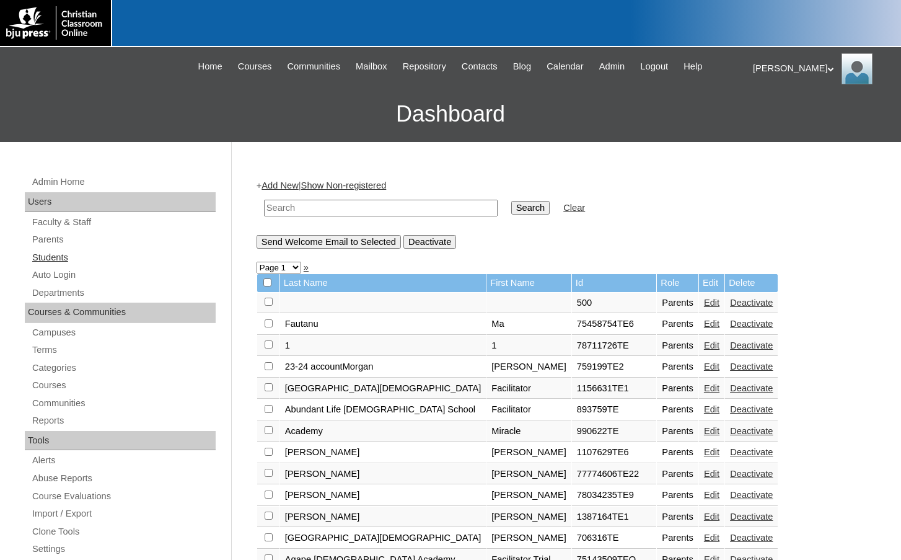
click at [123, 253] on link "Students" at bounding box center [123, 257] width 185 height 15
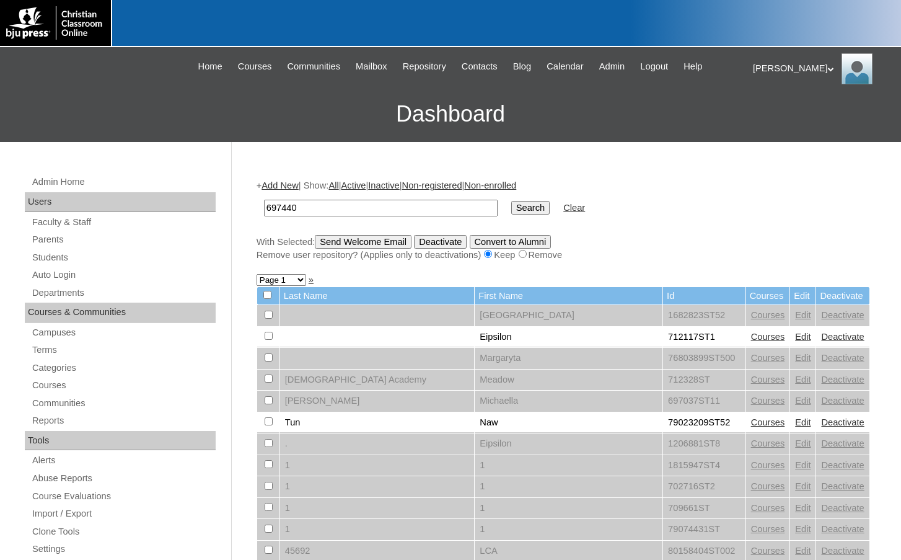
type input "697440"
click at [511, 201] on input "Search" at bounding box center [530, 208] width 38 height 14
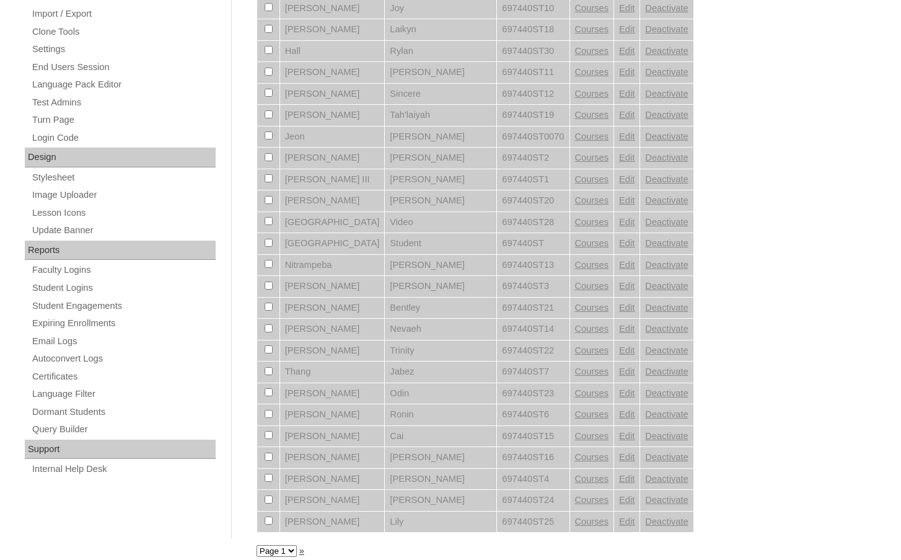
scroll to position [511, 0]
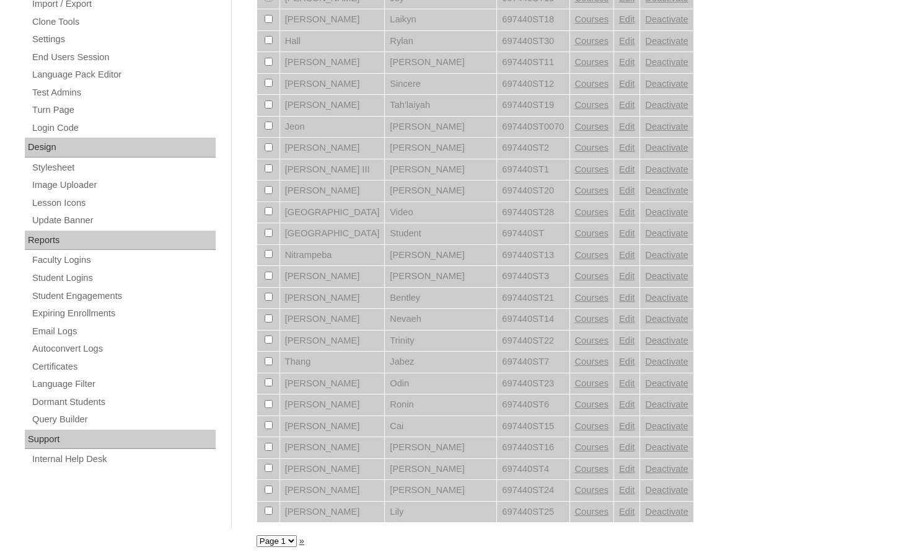
click at [289, 536] on select "Page 1" at bounding box center [277, 541] width 40 height 12
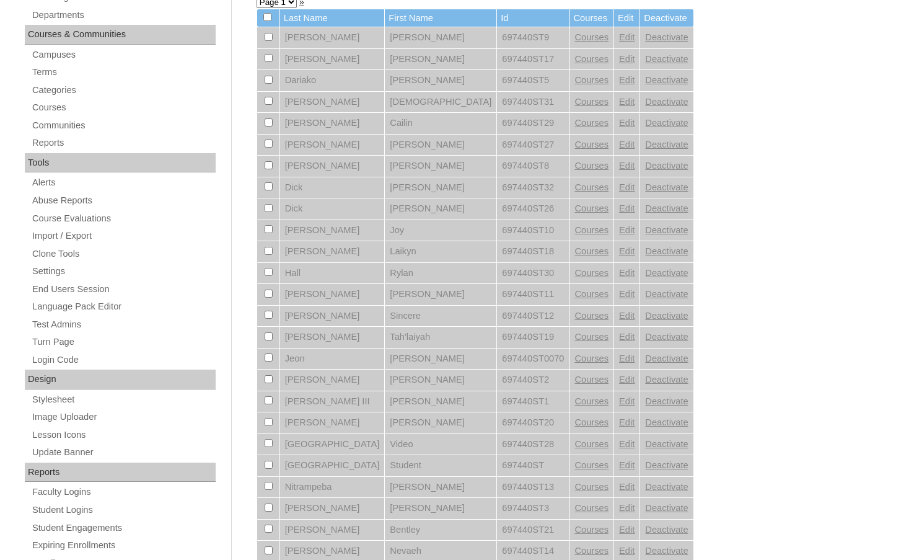
scroll to position [201, 0]
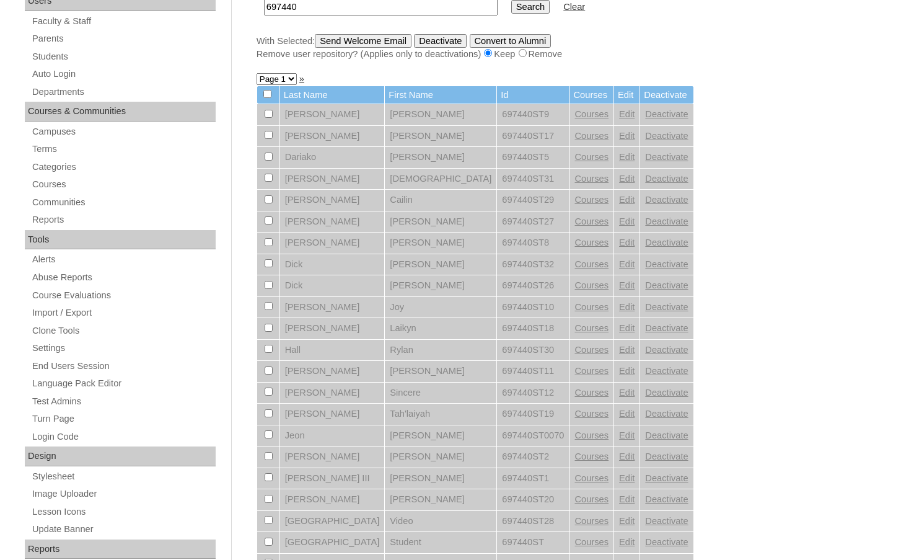
click at [619, 305] on link "Edit" at bounding box center [626, 307] width 15 height 10
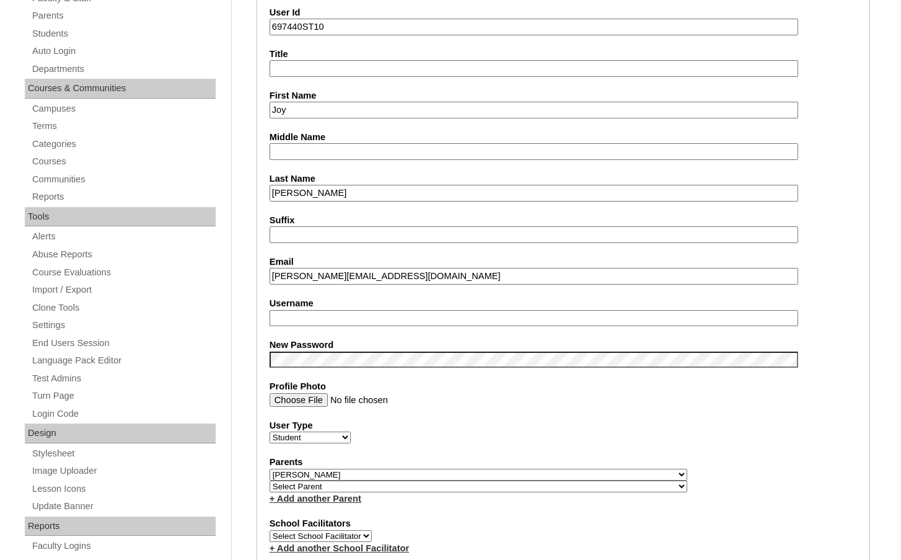
scroll to position [248, 0]
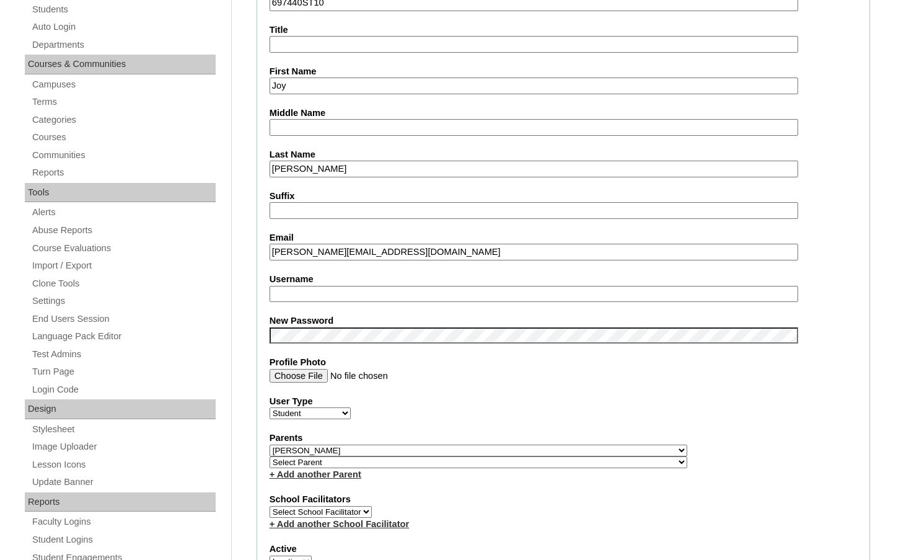
type input "msevilla"
drag, startPoint x: 308, startPoint y: 296, endPoint x: 232, endPoint y: 296, distance: 76.2
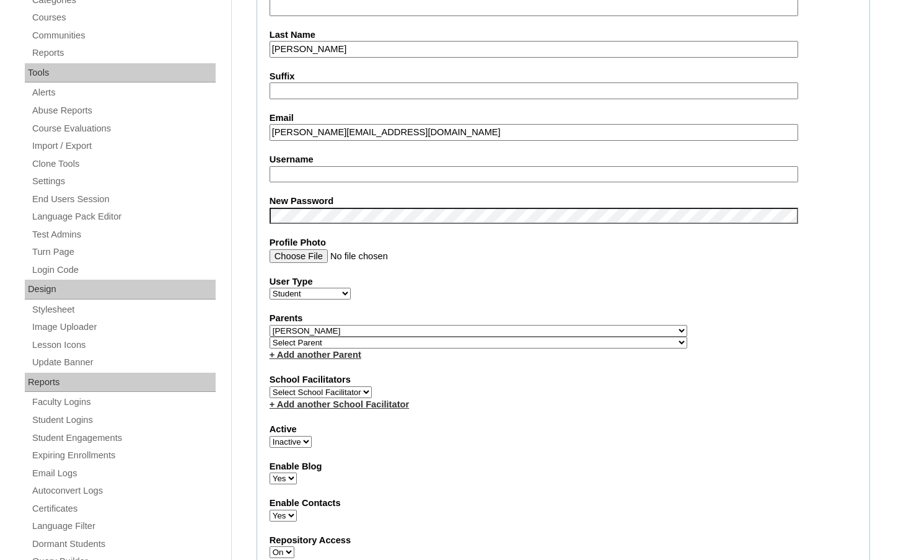
scroll to position [372, 0]
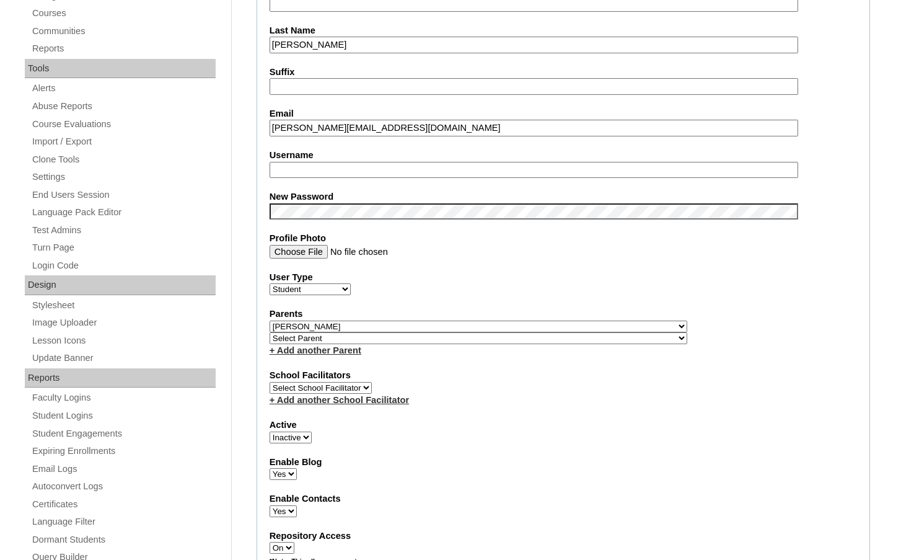
click at [291, 433] on select "Active Inactive" at bounding box center [291, 437] width 42 height 12
select select "1"
click at [270, 431] on select "Active Inactive" at bounding box center [291, 437] width 42 height 12
click at [538, 327] on select "Select Parent , [GEOGRAPHIC_DATA], Ma 1, 1 23-24 accountMorgan, [PERSON_NAME] 6…" at bounding box center [479, 326] width 418 height 12
select select "32776"
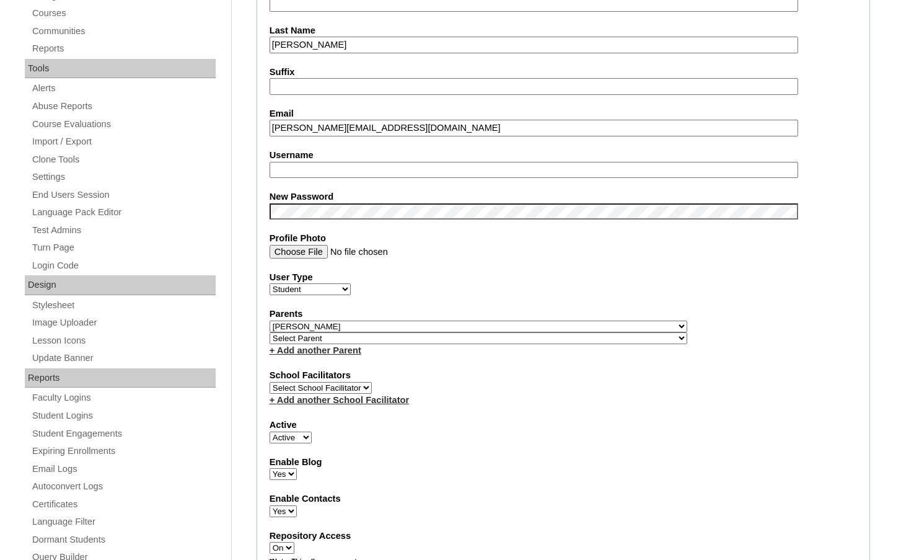
click at [552, 327] on div "Parents Select Parent , [GEOGRAPHIC_DATA], Ma 1, 1 23-24 accountMorgan, [PERSON…" at bounding box center [563, 331] width 587 height 49
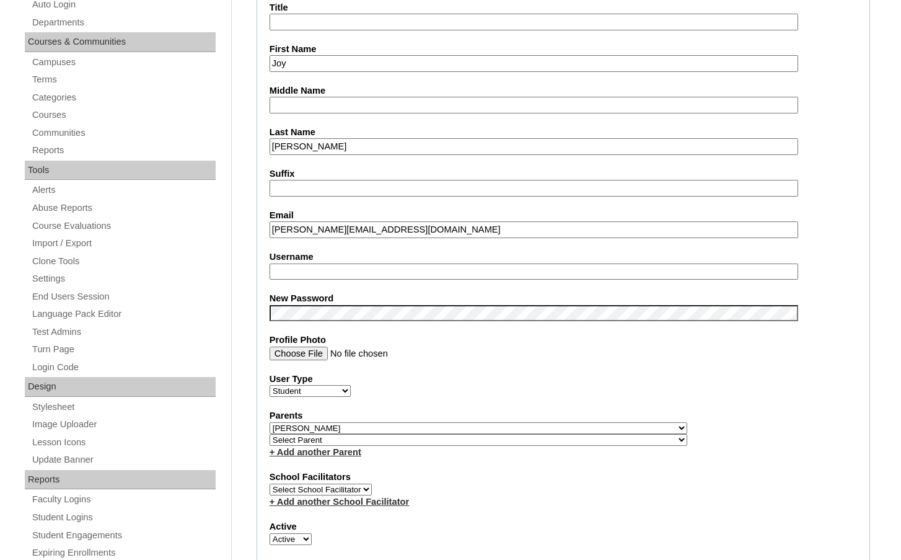
scroll to position [248, 0]
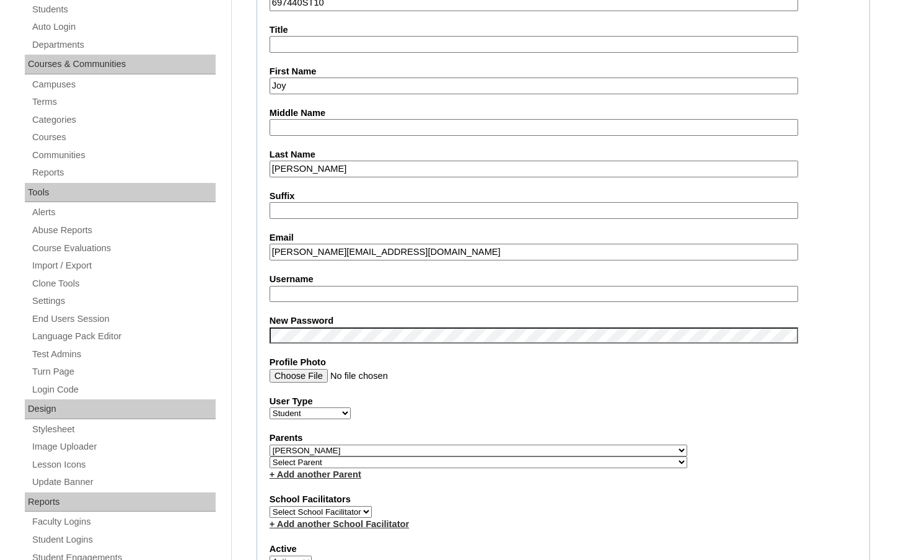
click at [291, 257] on input "[PERSON_NAME][EMAIL_ADDRESS][DOMAIN_NAME]" at bounding box center [534, 252] width 529 height 17
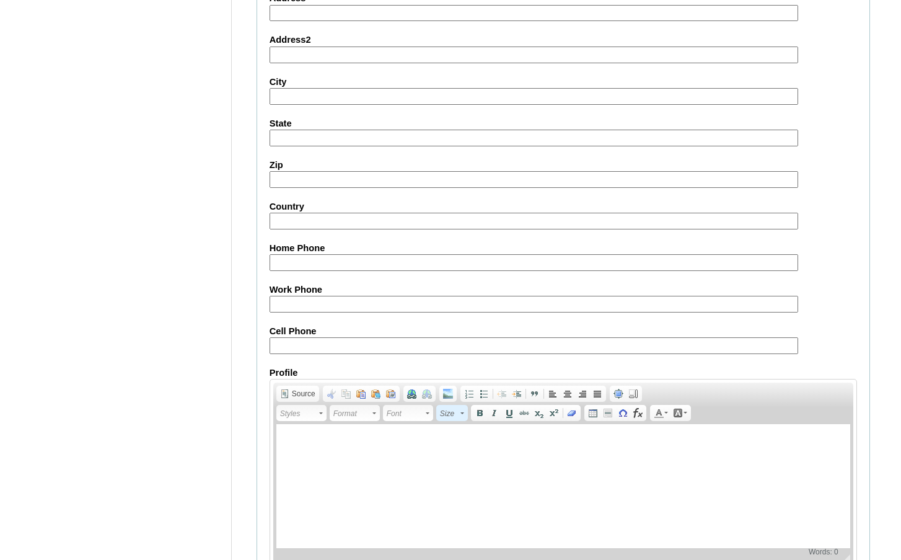
scroll to position [1329, 0]
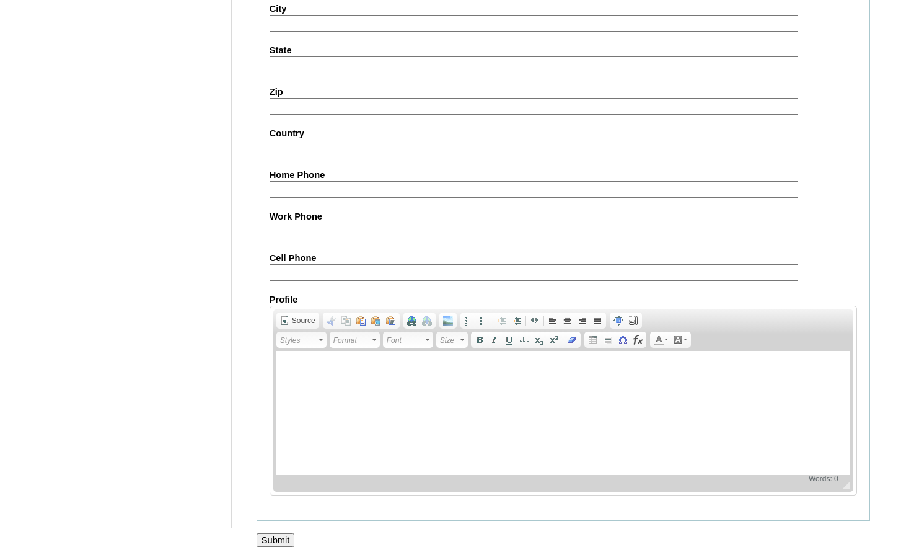
type input "[EMAIL_ADDRESS][PERSON_NAME][DOMAIN_NAME]"
click at [273, 534] on input "Submit" at bounding box center [276, 540] width 38 height 14
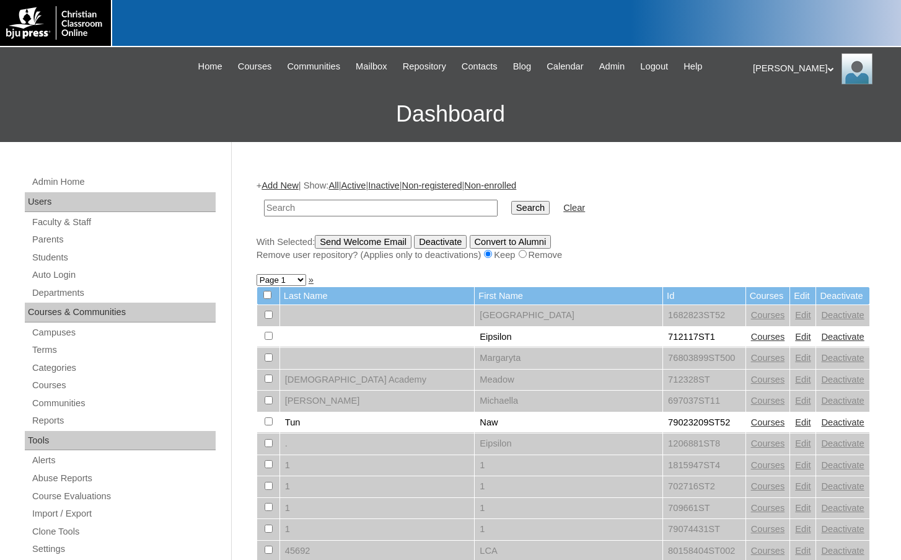
click at [322, 117] on h3 "Dashboard" at bounding box center [450, 114] width 889 height 56
